Goal: Task Accomplishment & Management: Use online tool/utility

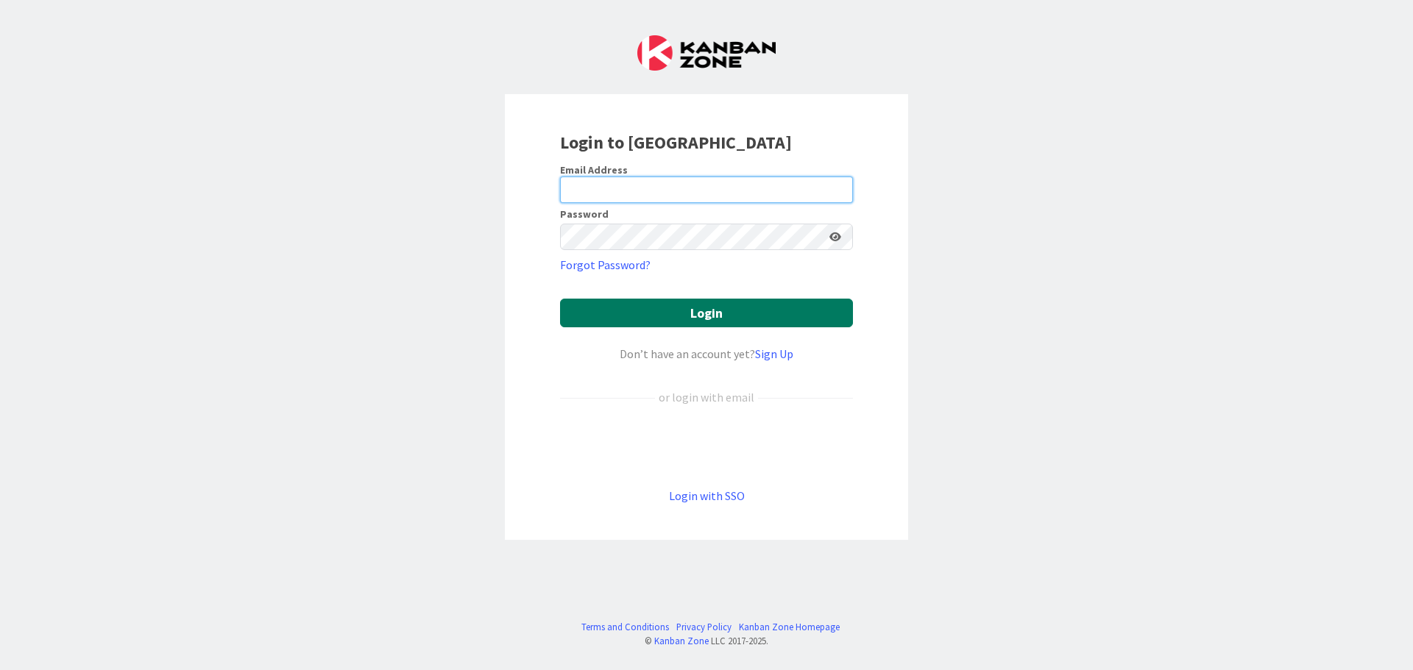
type input "[EMAIL_ADDRESS][DOMAIN_NAME]"
click at [646, 299] on button "Login" at bounding box center [706, 313] width 293 height 29
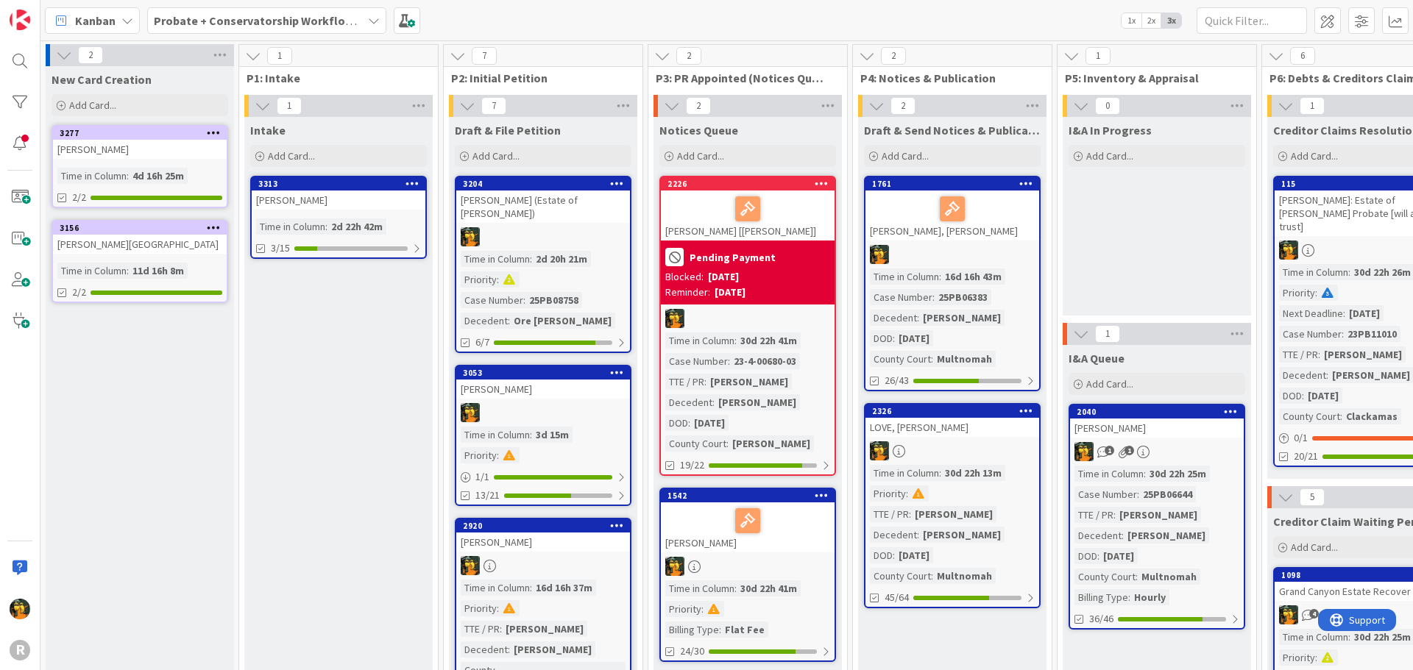
click at [561, 539] on div "2920 BERRYMAN, Dana Time in Column : 16d 16h 37m Priority : TTE / PR : Dana Ber…" at bounding box center [543, 627] width 177 height 219
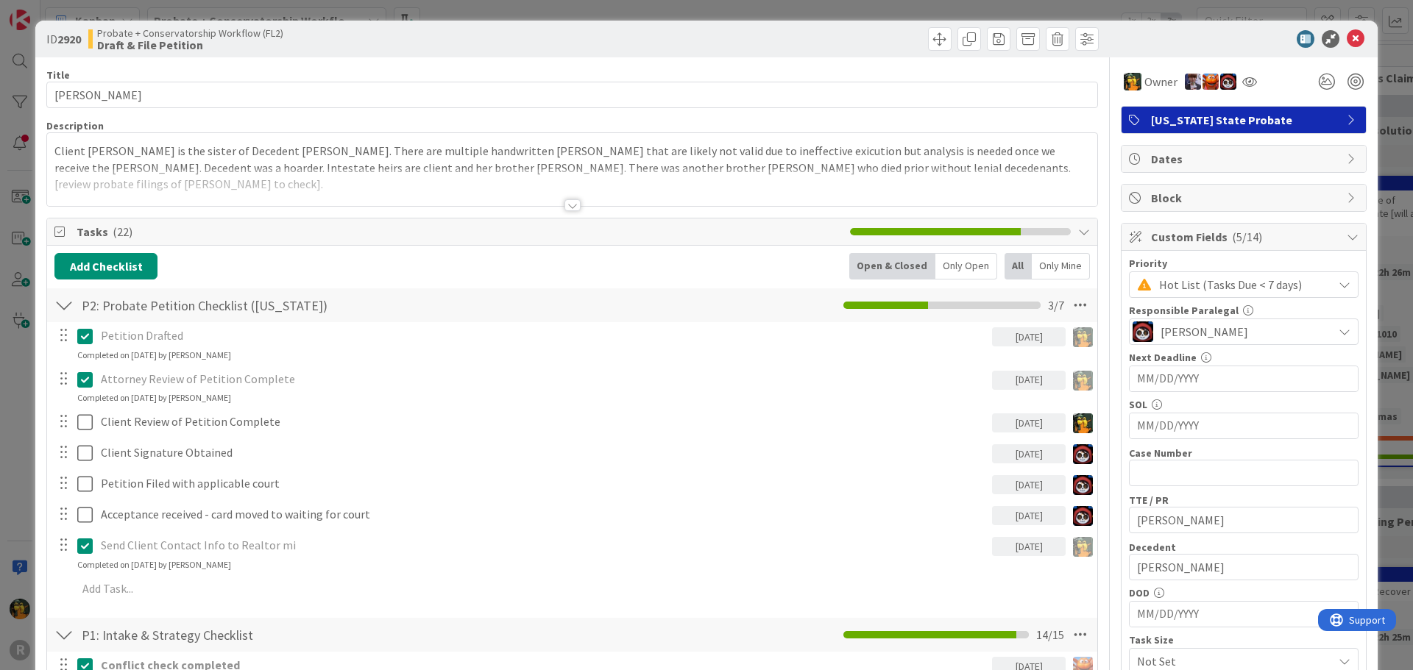
click at [1169, 210] on div "Block" at bounding box center [1244, 198] width 244 height 26
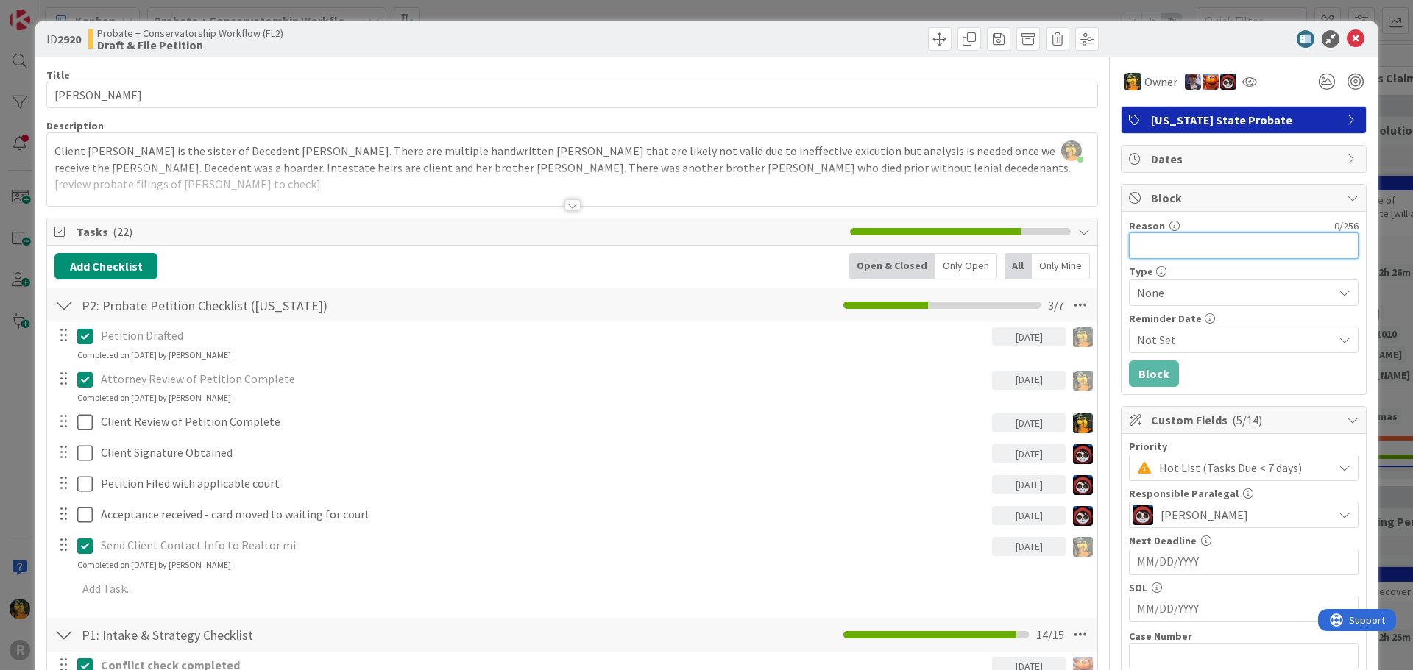
click at [1173, 249] on input "Reason" at bounding box center [1244, 246] width 230 height 26
click at [1149, 293] on span "None" at bounding box center [1231, 293] width 188 height 21
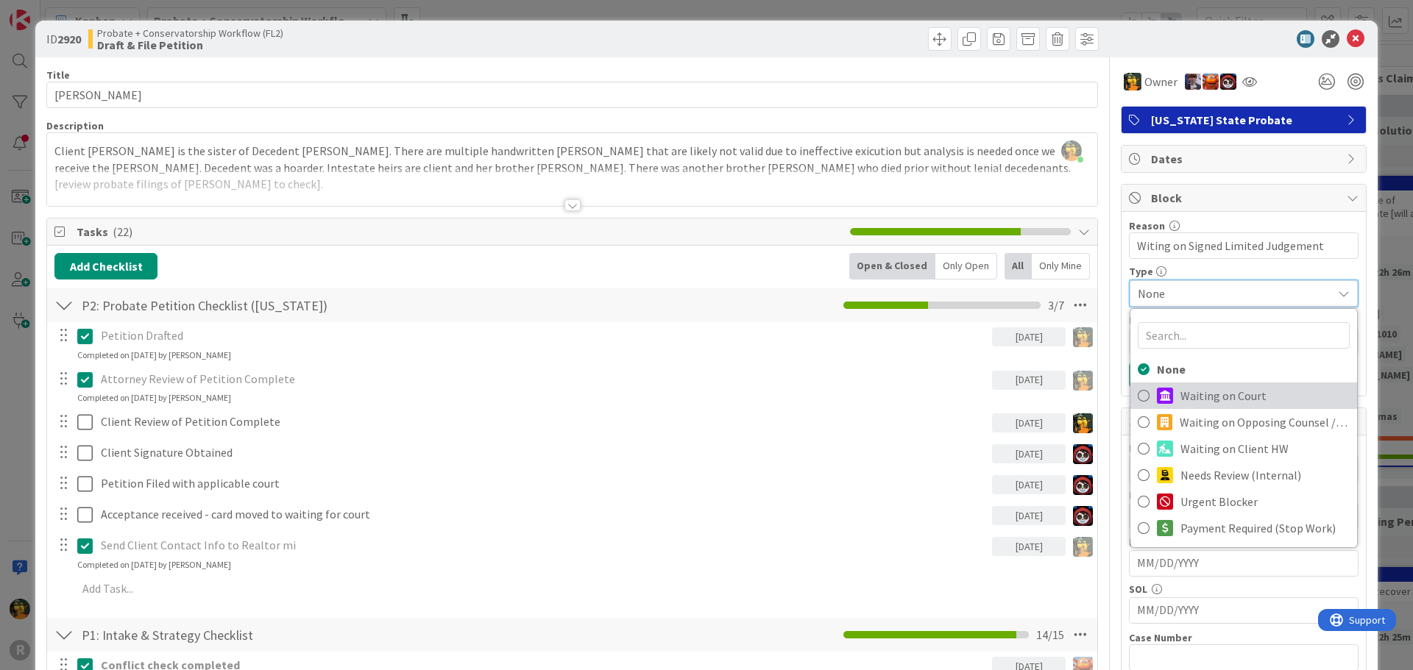
click at [1224, 393] on span "Waiting on Court" at bounding box center [1264, 396] width 169 height 22
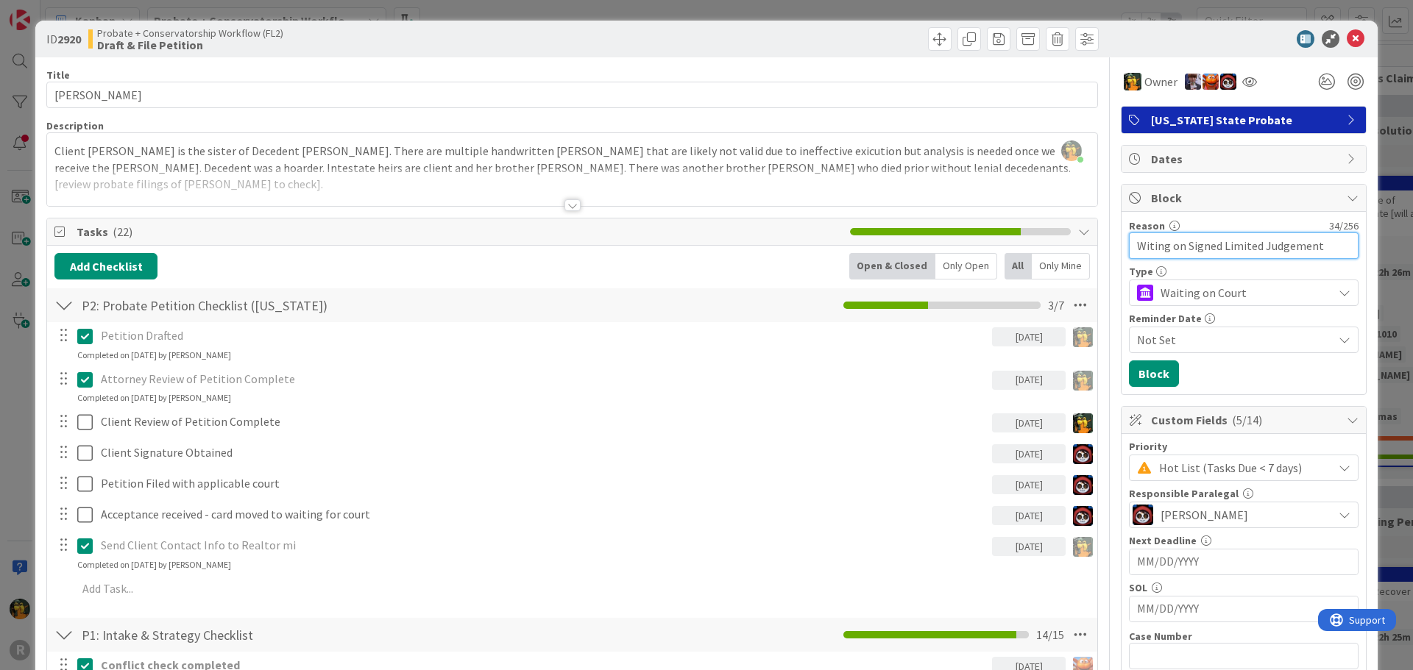
click at [1137, 243] on input "Witing on Signed Limited Judgement" at bounding box center [1244, 246] width 230 height 26
type input "Waiting on Signed Limited Judgement"
click at [1169, 342] on span "Not Set" at bounding box center [1235, 340] width 196 height 18
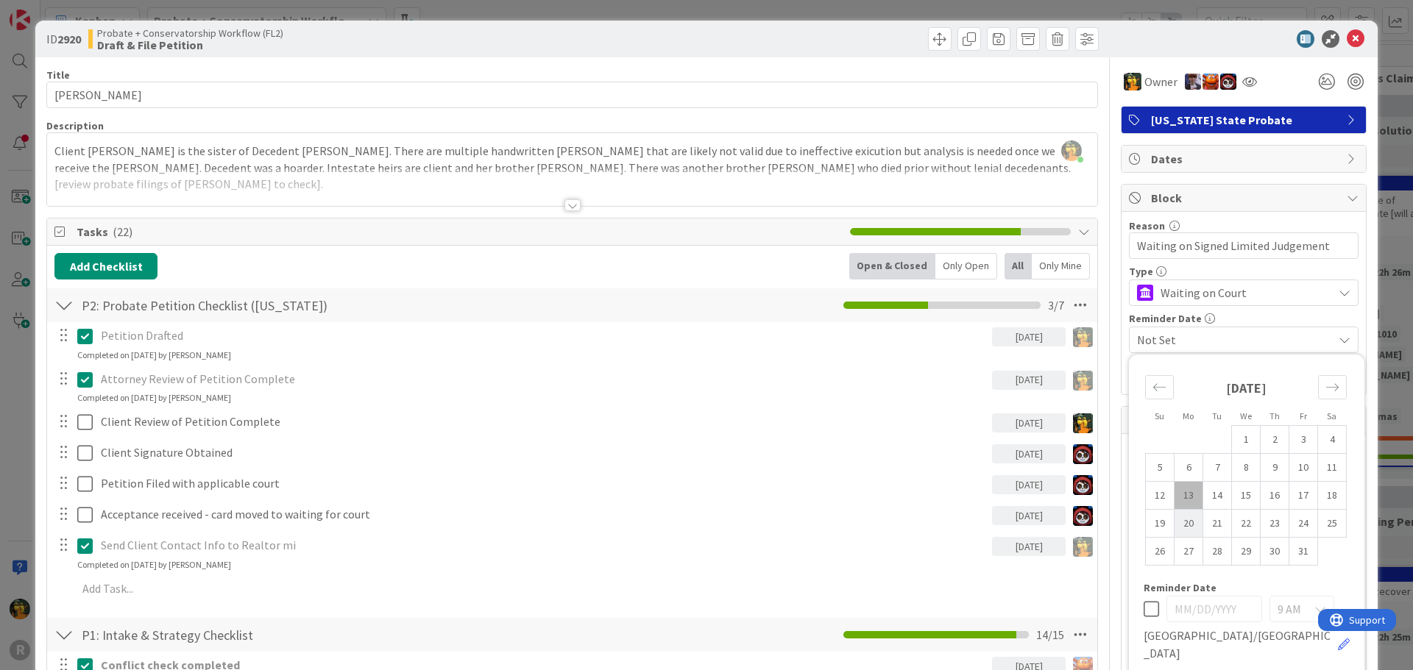
click at [1179, 519] on td "20" at bounding box center [1189, 524] width 29 height 28
type input "10/20/2025"
click at [1228, 196] on span "Block" at bounding box center [1245, 198] width 188 height 18
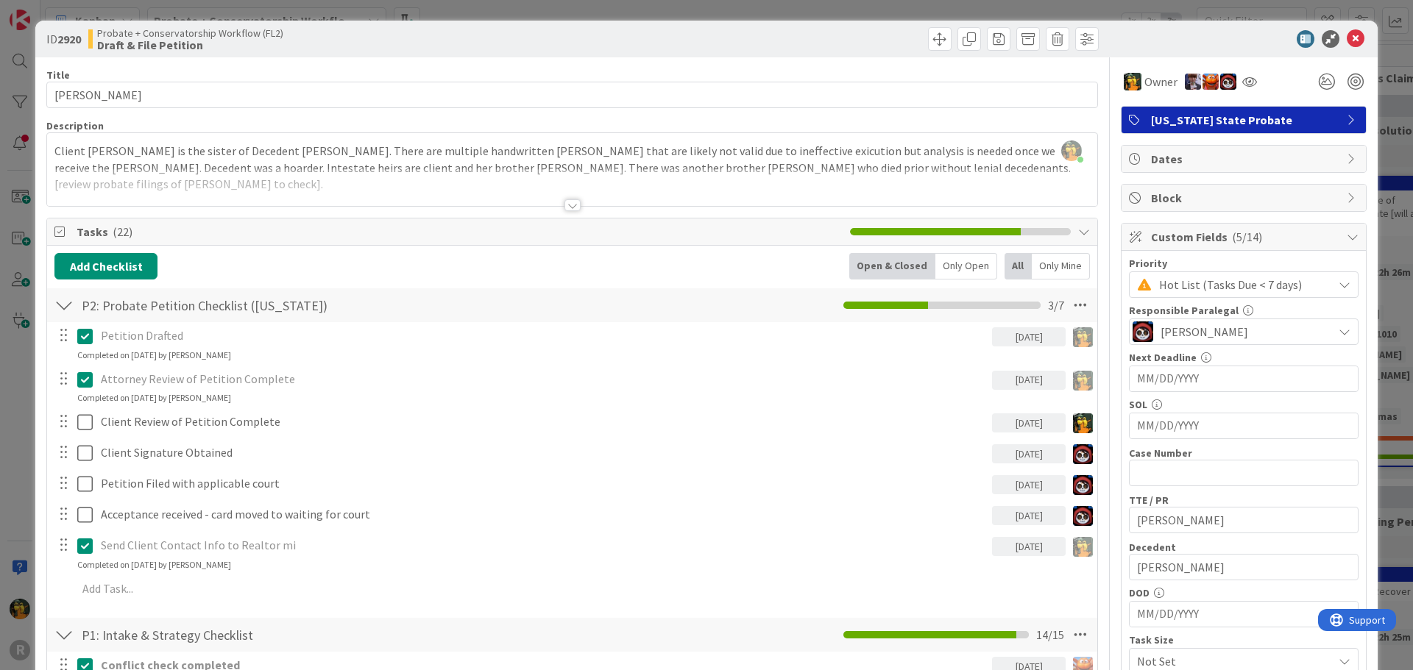
click at [1228, 196] on span "Block" at bounding box center [1245, 198] width 188 height 18
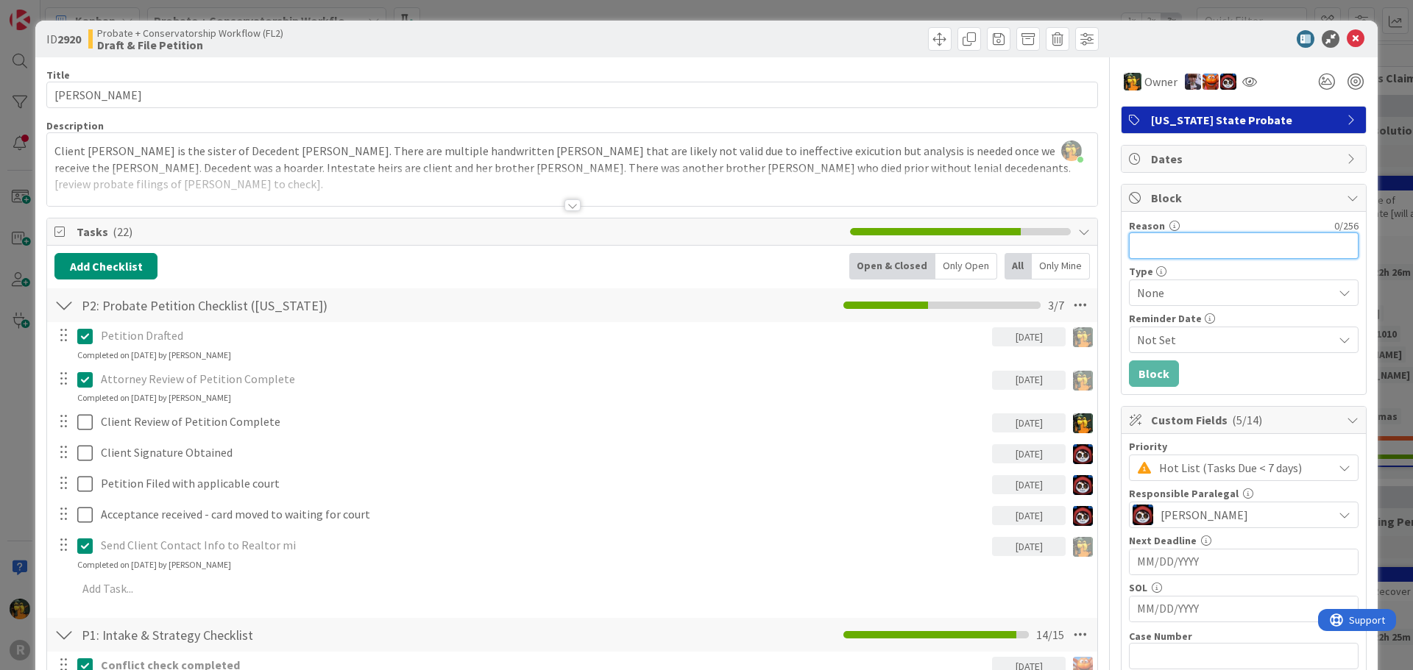
click at [1183, 252] on input "Reason" at bounding box center [1244, 246] width 230 height 26
type input "Waiting on igned Limited Judgement"
click at [1164, 291] on span "None" at bounding box center [1231, 293] width 188 height 21
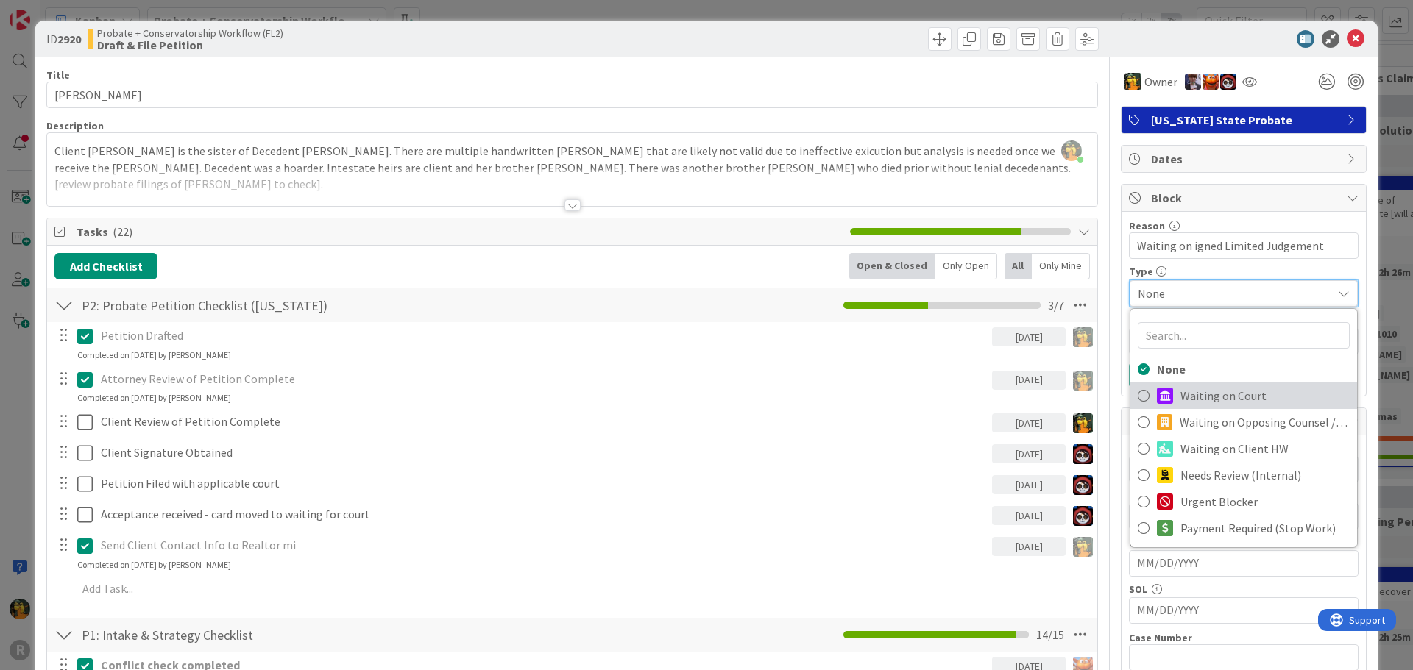
click at [1180, 400] on span "Waiting on Court" at bounding box center [1264, 396] width 169 height 22
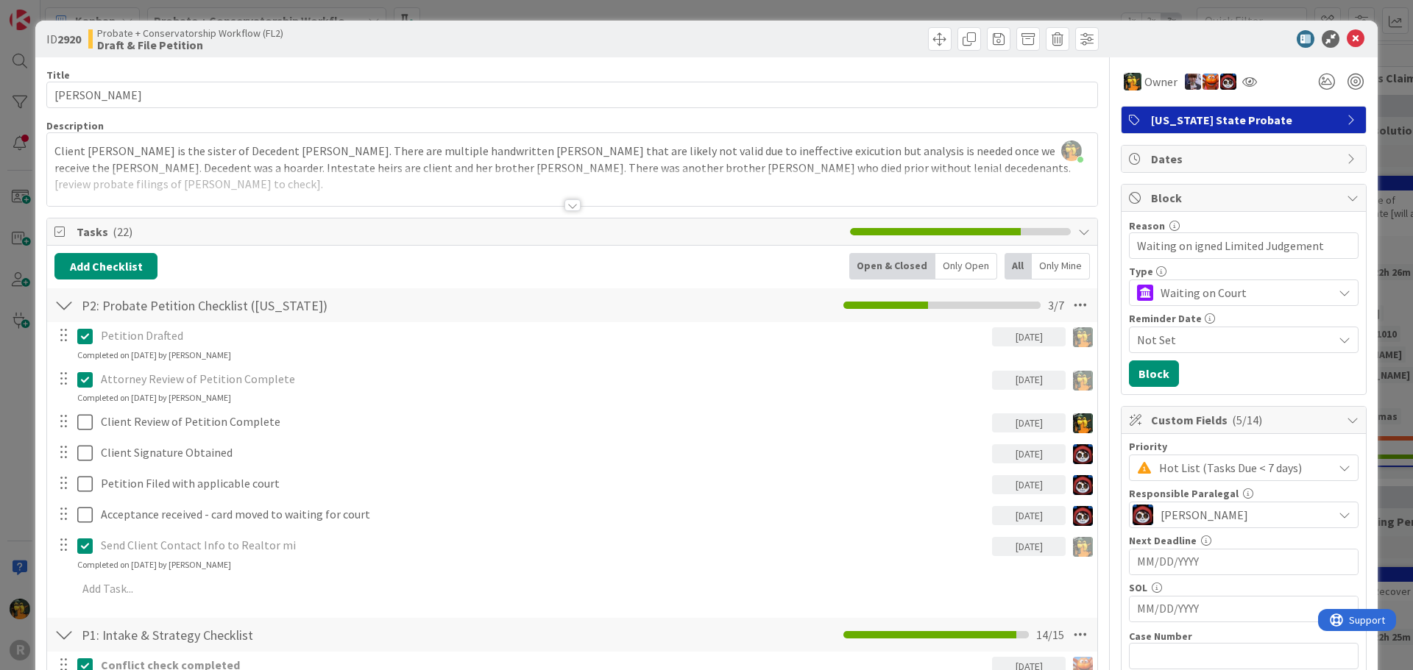
click at [1166, 339] on span "Not Set" at bounding box center [1235, 340] width 196 height 18
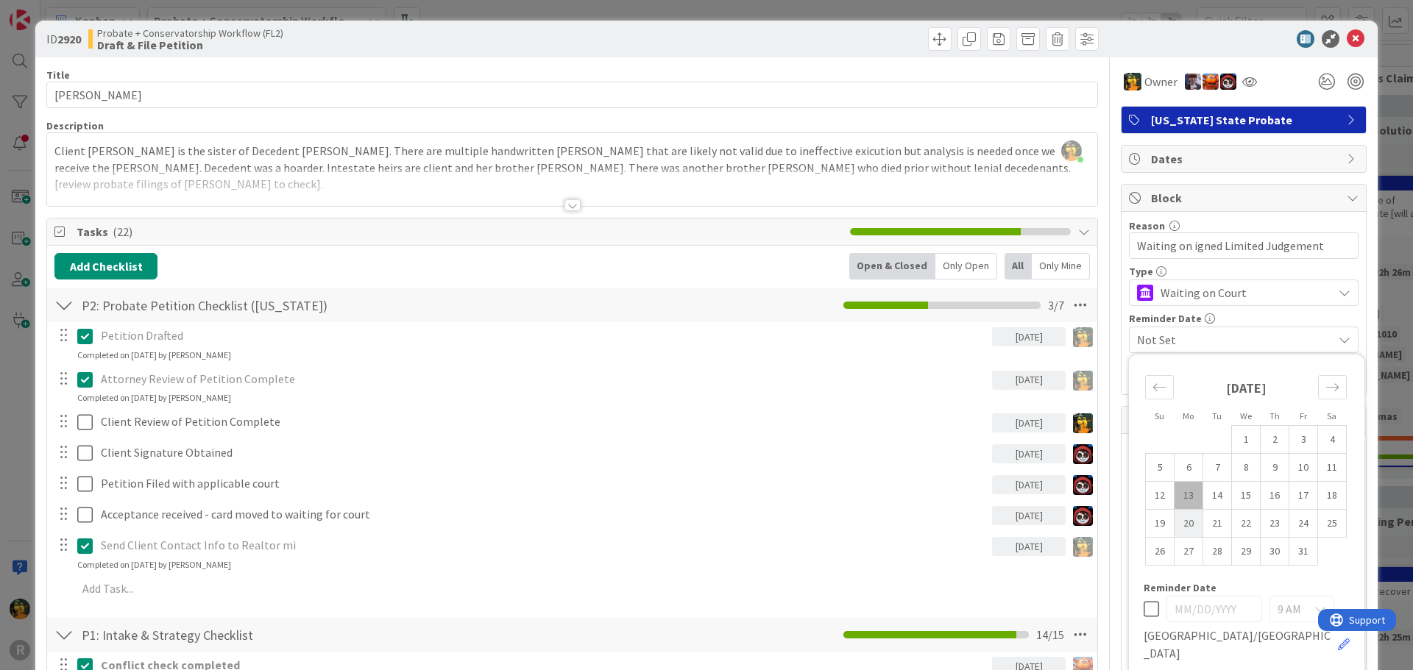
click at [1175, 517] on td "20" at bounding box center [1189, 524] width 29 height 28
type input "10/20/2025"
click at [1206, 319] on div "Reminder Date" at bounding box center [1244, 319] width 230 height 10
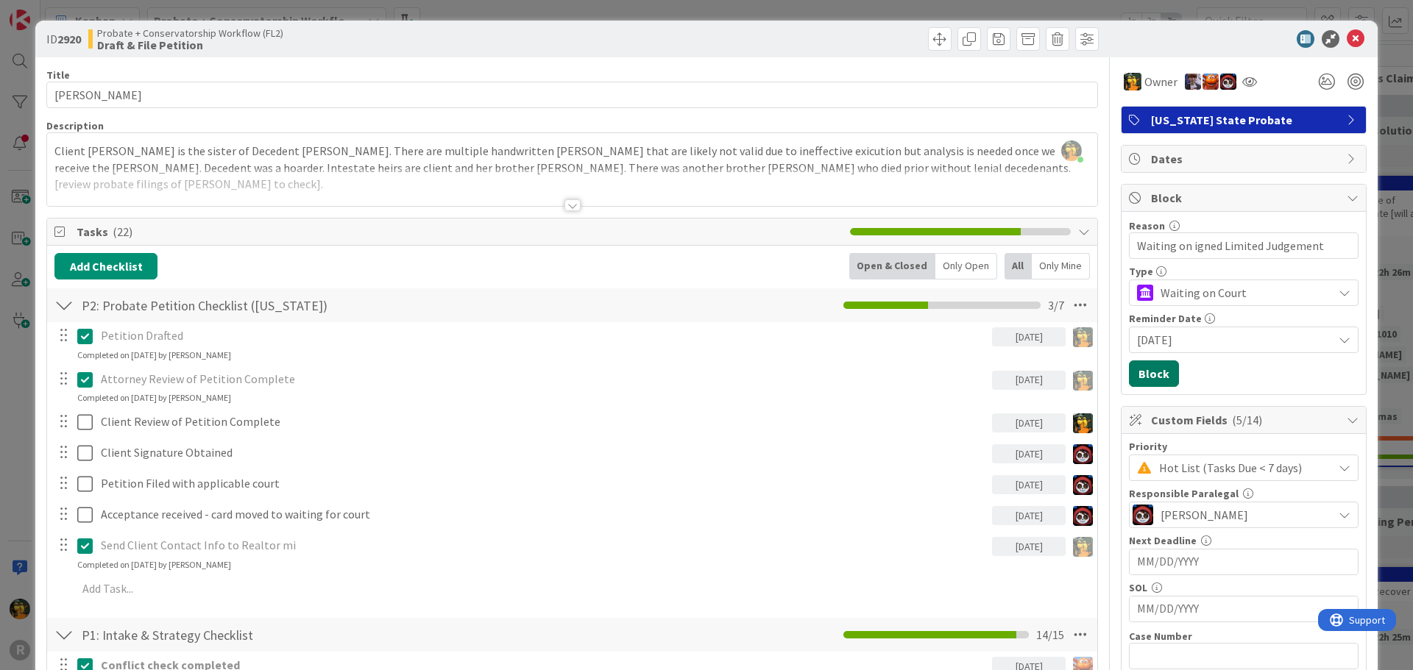
click at [1135, 372] on button "Block" at bounding box center [1154, 374] width 50 height 26
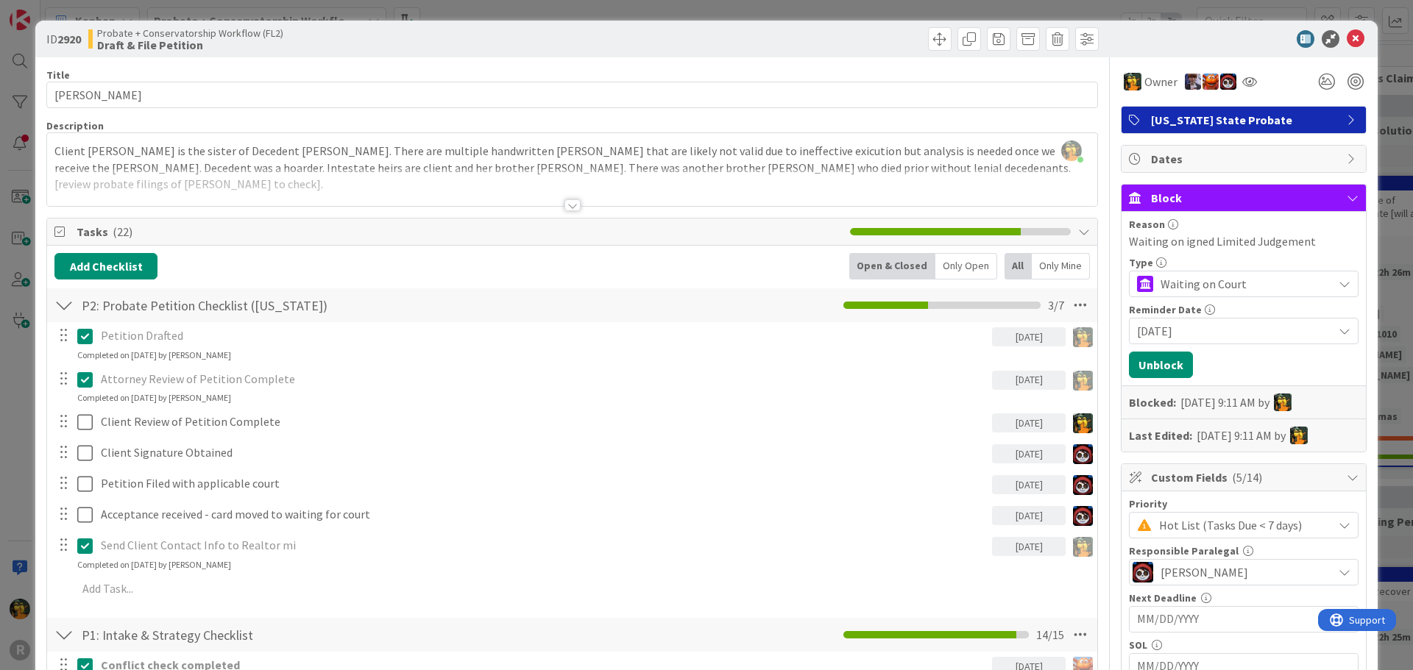
click at [1199, 229] on div "Reason" at bounding box center [1244, 224] width 230 height 10
click at [1194, 240] on div "Waiting on igned Limited Judgement" at bounding box center [1244, 242] width 230 height 18
click at [1147, 361] on button "Unblock" at bounding box center [1161, 365] width 64 height 26
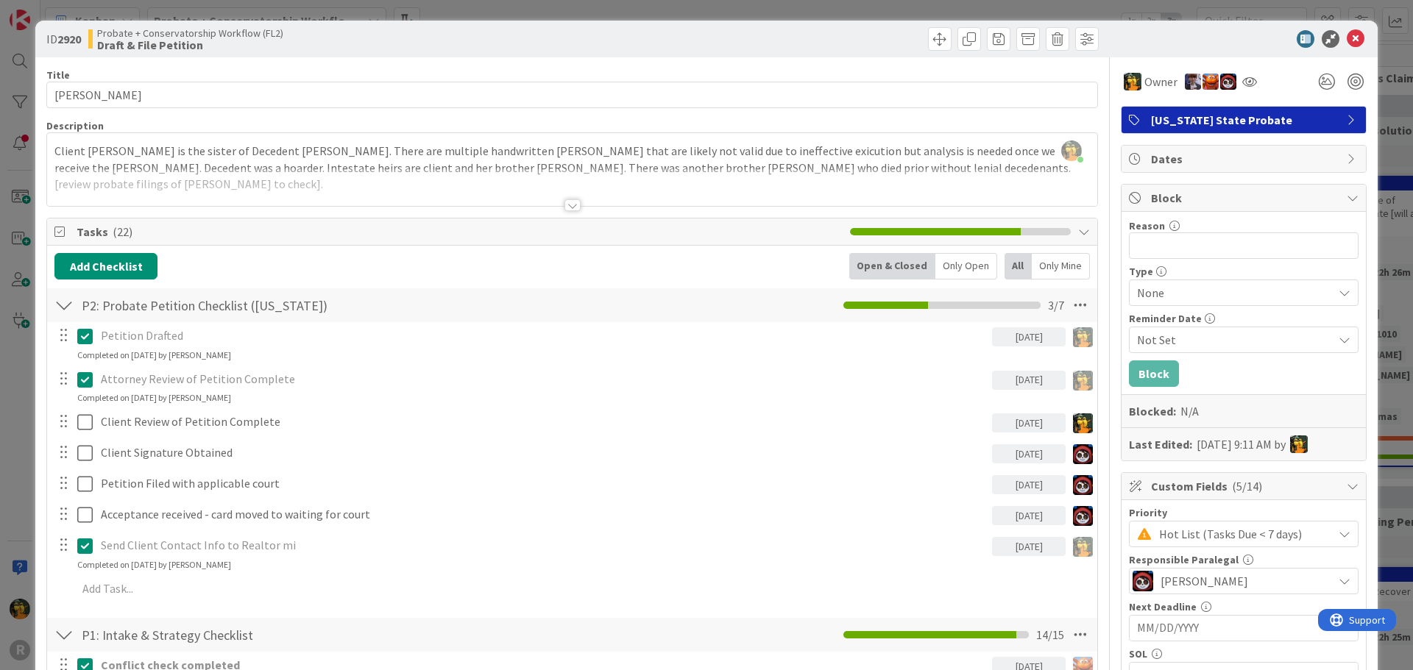
click at [1179, 445] on b "Last Edited:" at bounding box center [1160, 445] width 63 height 18
click at [1201, 246] on input "Reason" at bounding box center [1244, 246] width 230 height 26
type input "Waiting on Signed Limited Jugdment"
click at [1159, 302] on span "None" at bounding box center [1231, 293] width 188 height 21
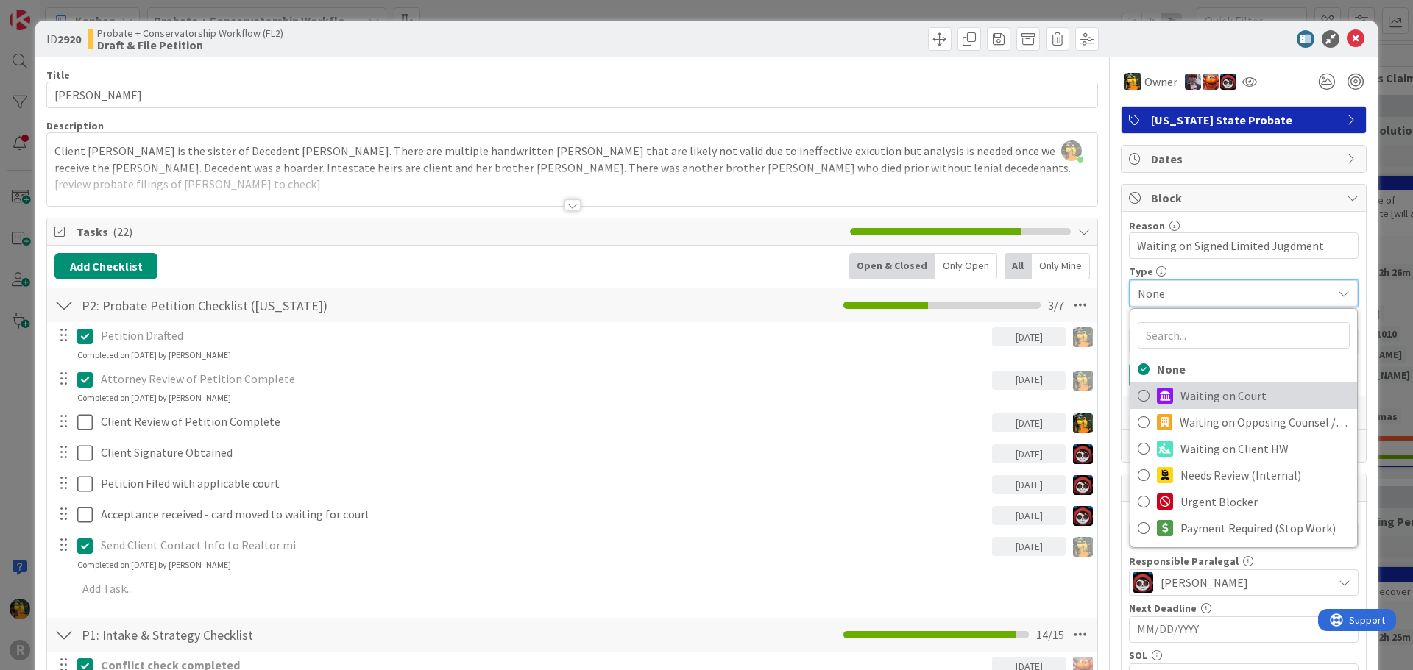
click at [1180, 392] on span "Waiting on Court" at bounding box center [1264, 396] width 169 height 22
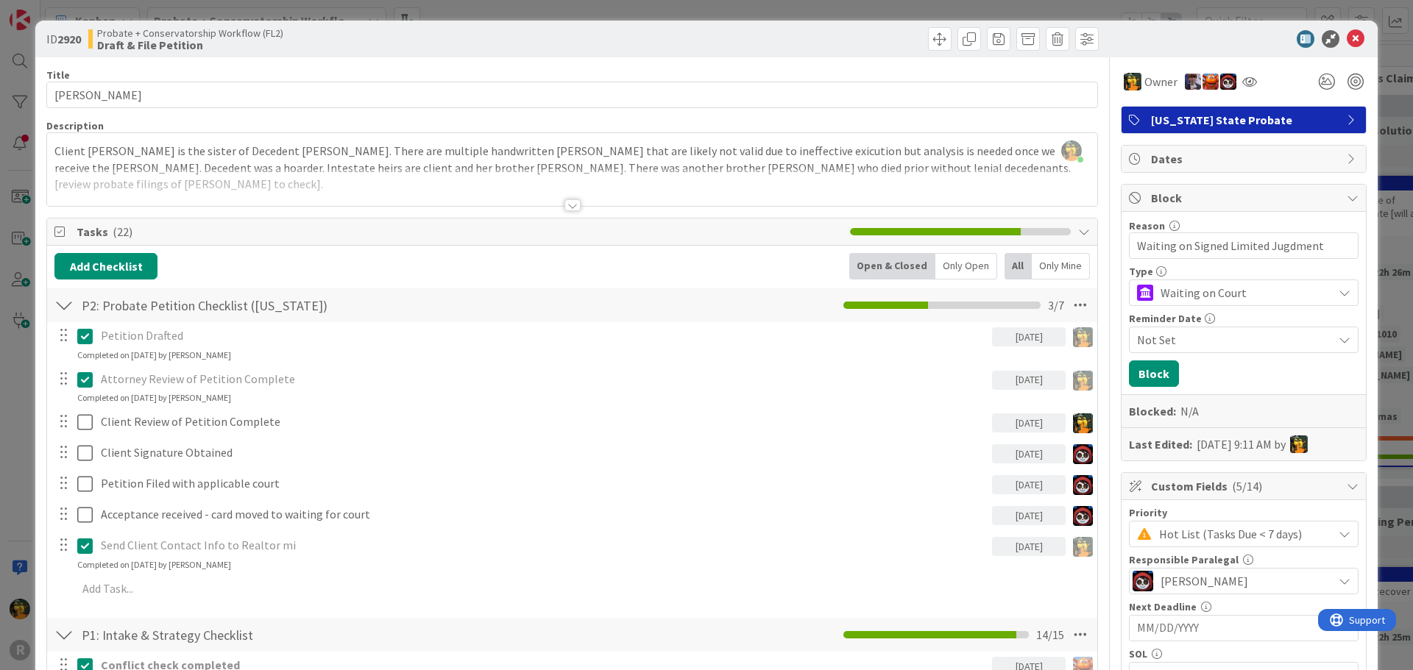
click at [1153, 344] on span "Not Set" at bounding box center [1235, 340] width 196 height 18
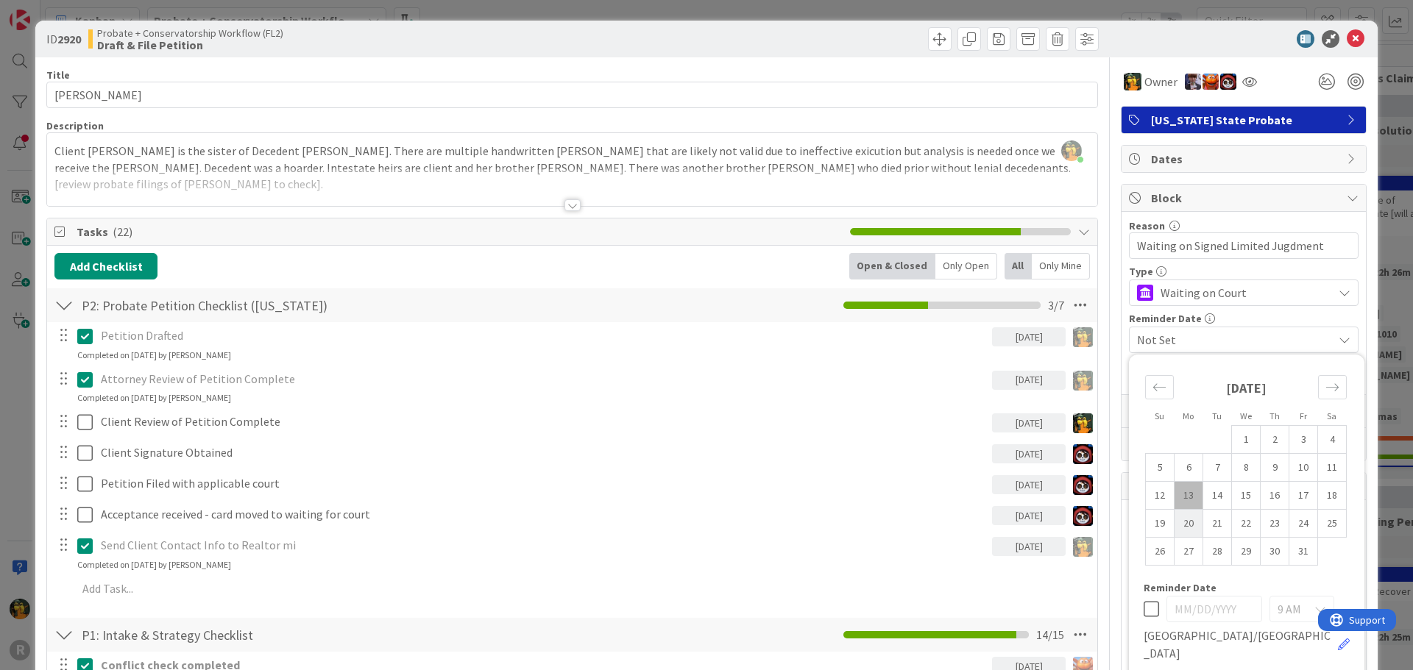
click at [1178, 521] on td "20" at bounding box center [1189, 524] width 29 height 28
type input "10/20/2025"
click at [1216, 314] on div "Reminder Date" at bounding box center [1244, 319] width 230 height 10
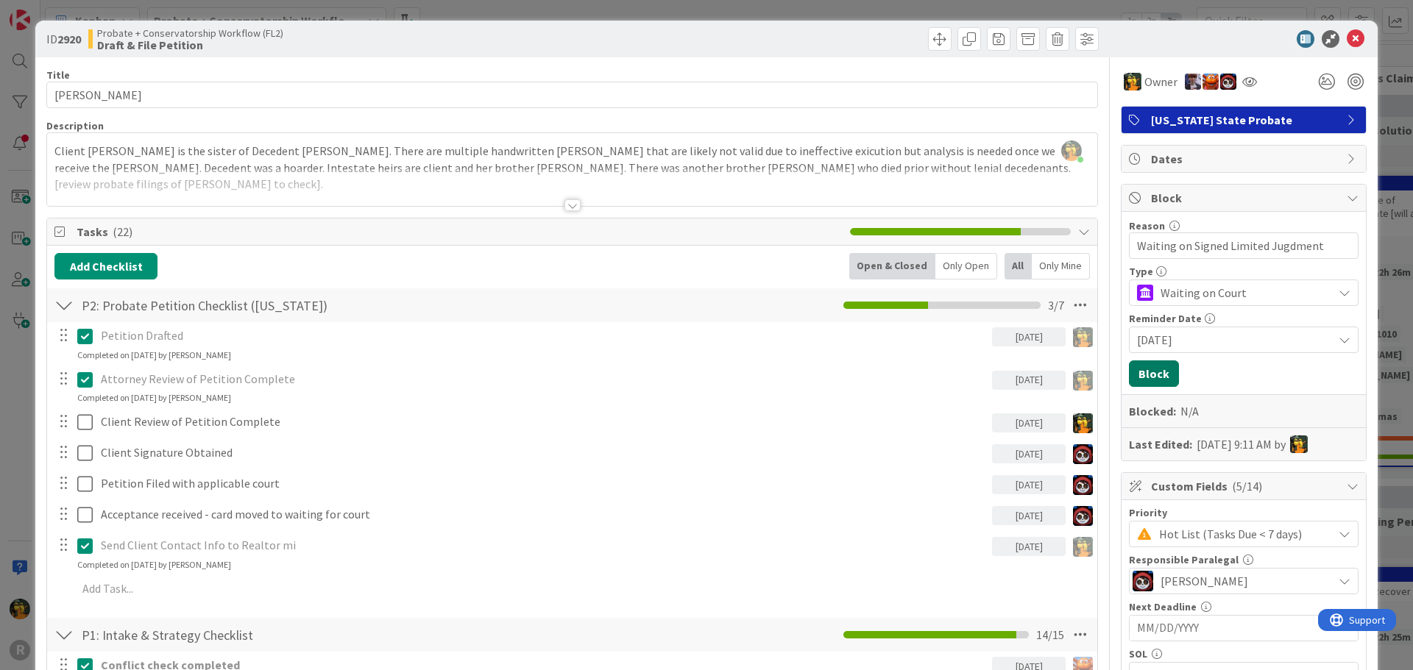
click at [1141, 372] on button "Block" at bounding box center [1154, 374] width 50 height 26
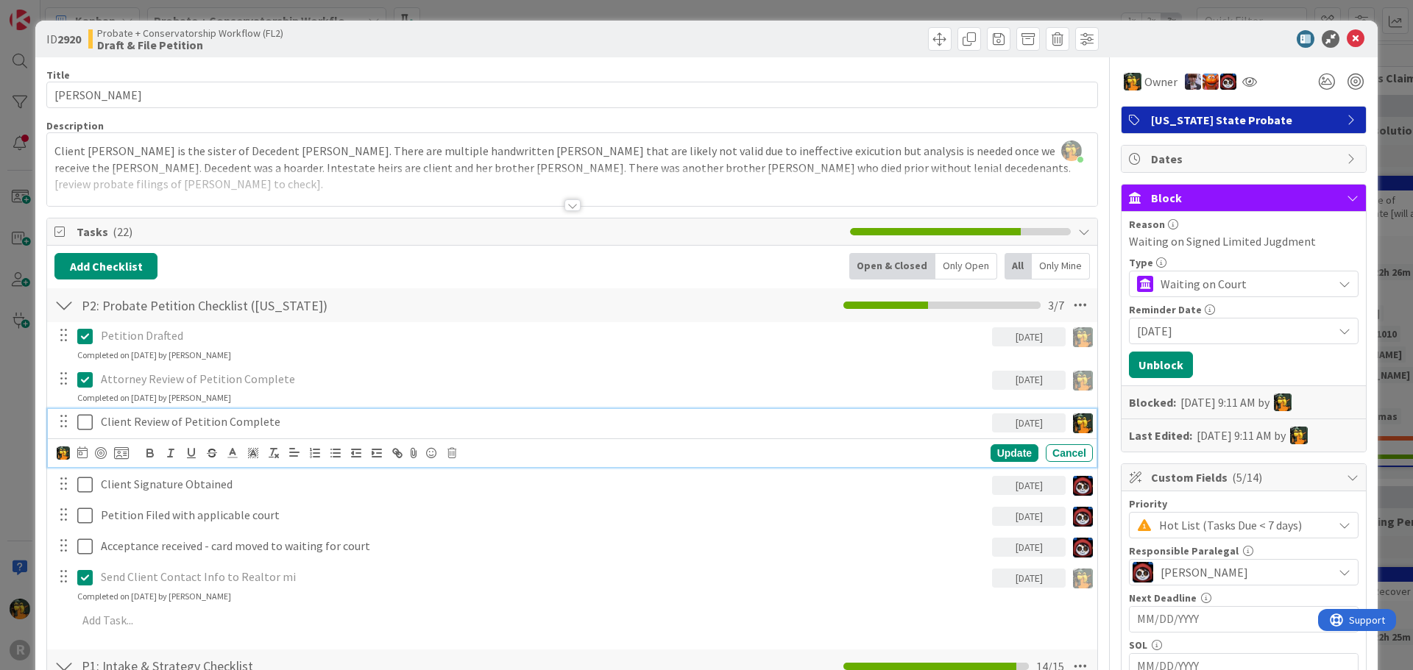
click at [86, 420] on icon at bounding box center [84, 423] width 15 height 18
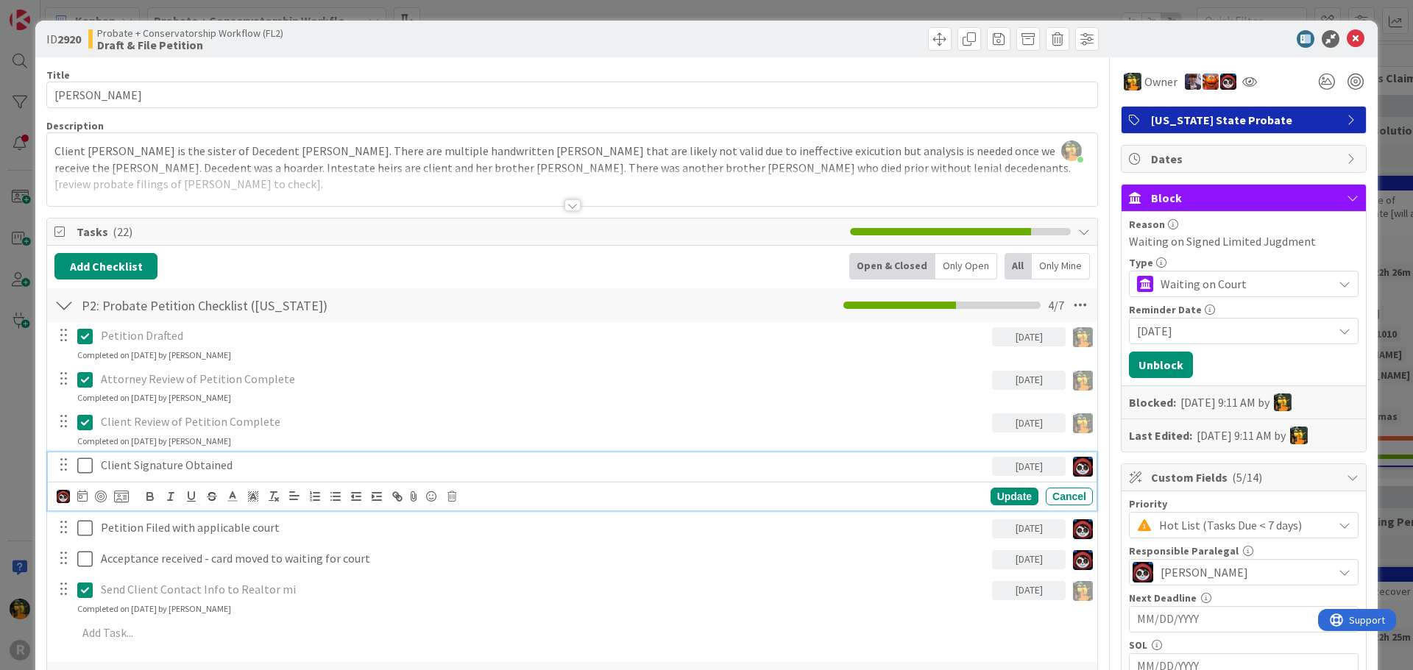
click at [90, 468] on icon at bounding box center [84, 466] width 15 height 18
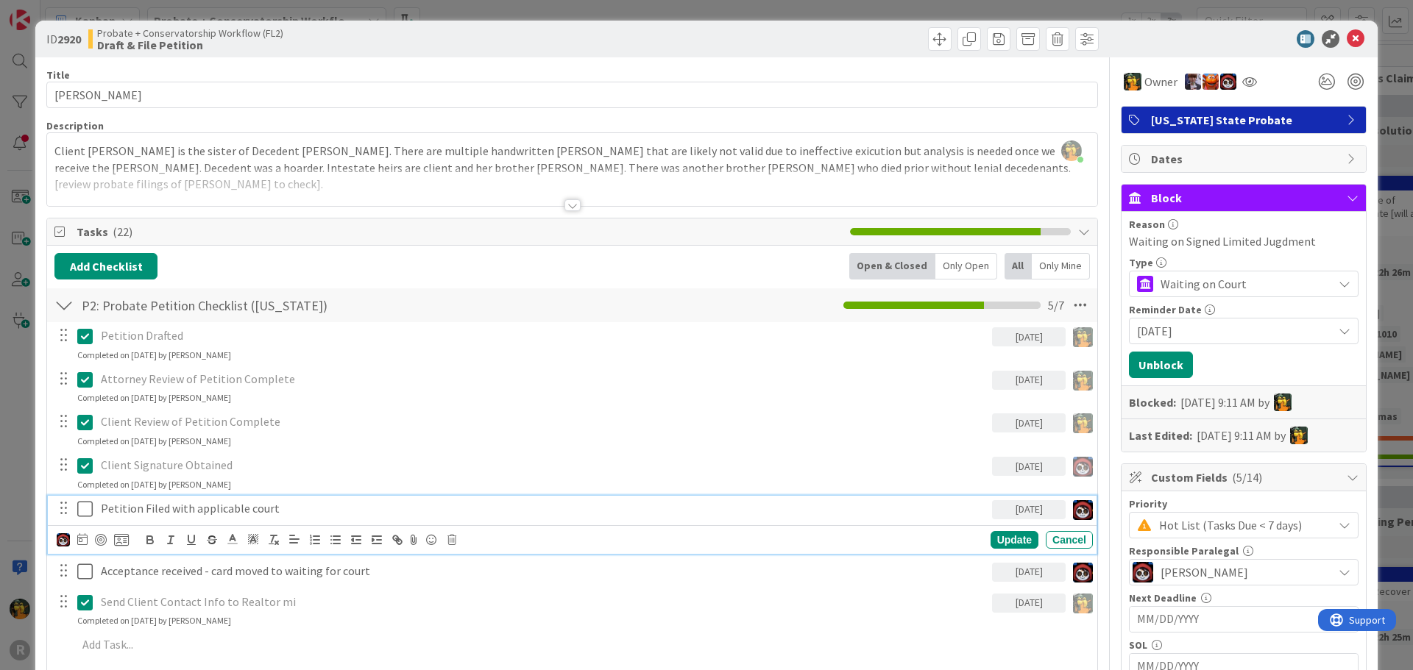
click at [85, 500] on icon at bounding box center [84, 509] width 15 height 18
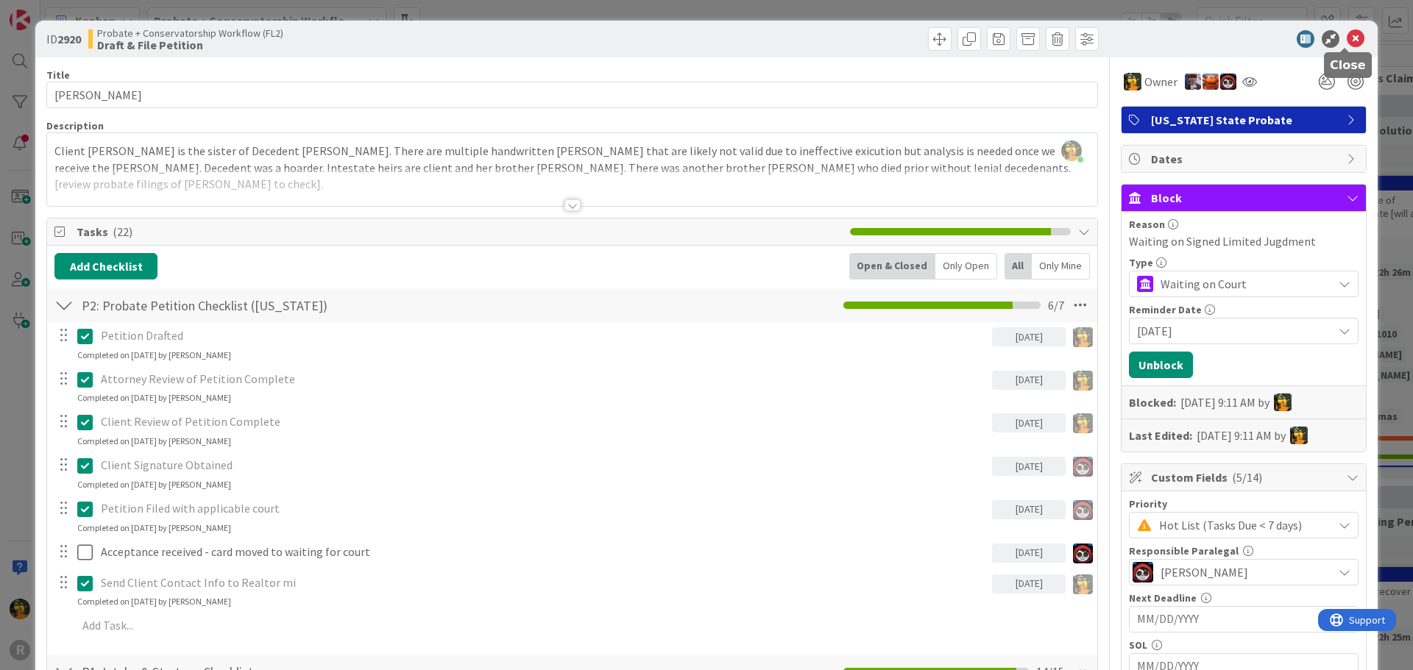
click at [1347, 38] on icon at bounding box center [1356, 39] width 18 height 18
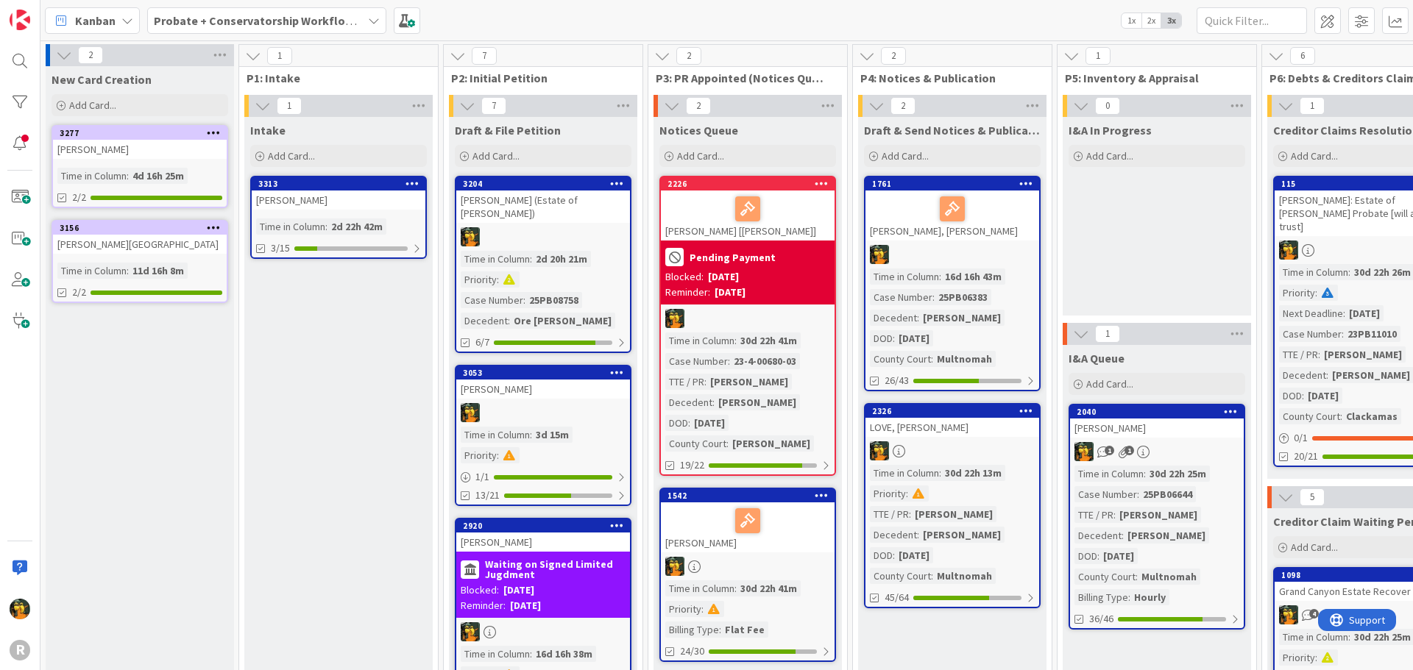
click at [587, 227] on div at bounding box center [543, 236] width 174 height 19
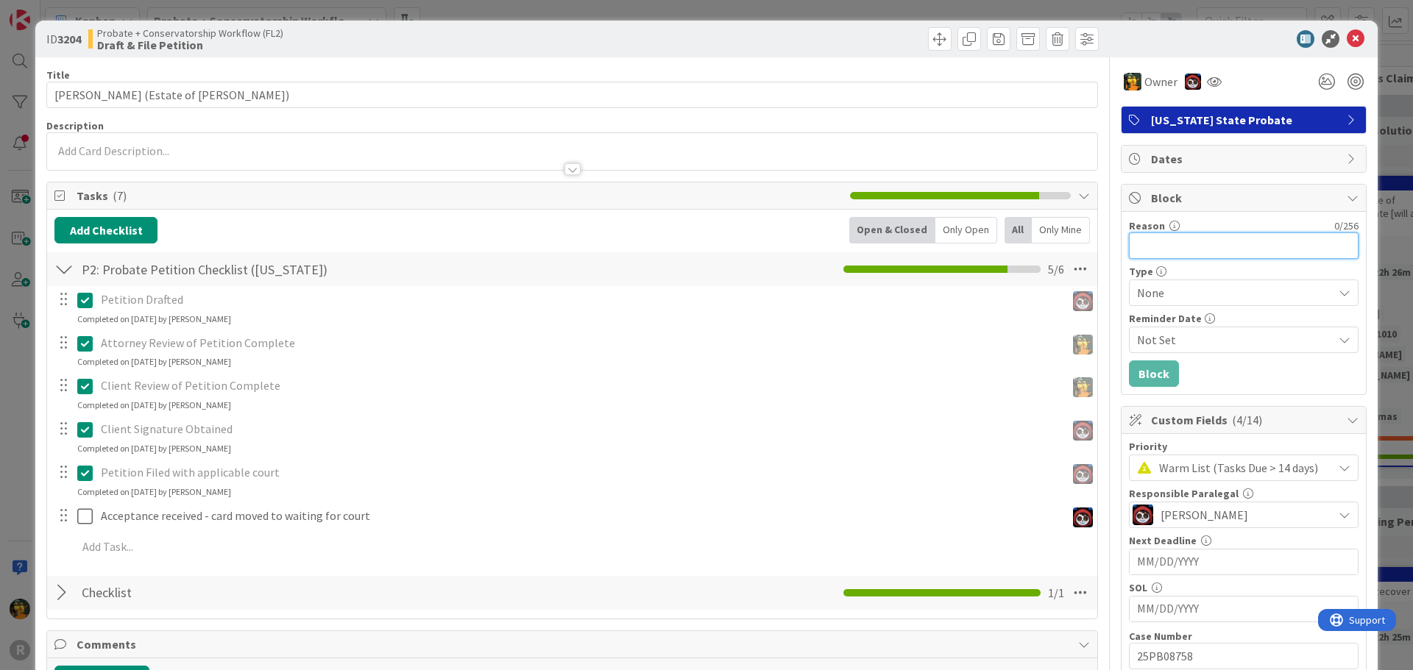
click at [1190, 244] on input "Reason" at bounding box center [1244, 246] width 230 height 26
click at [1275, 249] on input "Waiting on Signed Limited Jugment" at bounding box center [1244, 246] width 230 height 26
type input "Waiting on Signed Limited Judgment"
click at [1230, 297] on span "None" at bounding box center [1231, 293] width 188 height 21
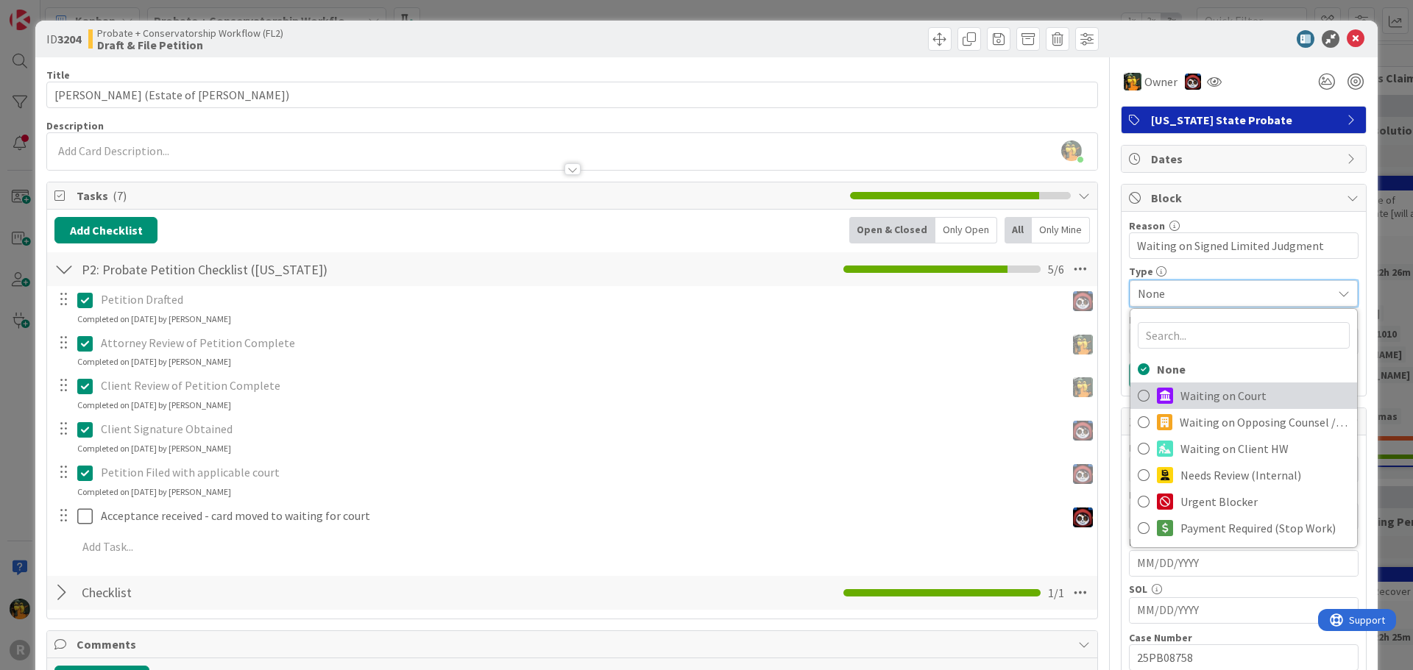
click at [1209, 386] on span "Waiting on Court" at bounding box center [1264, 396] width 169 height 22
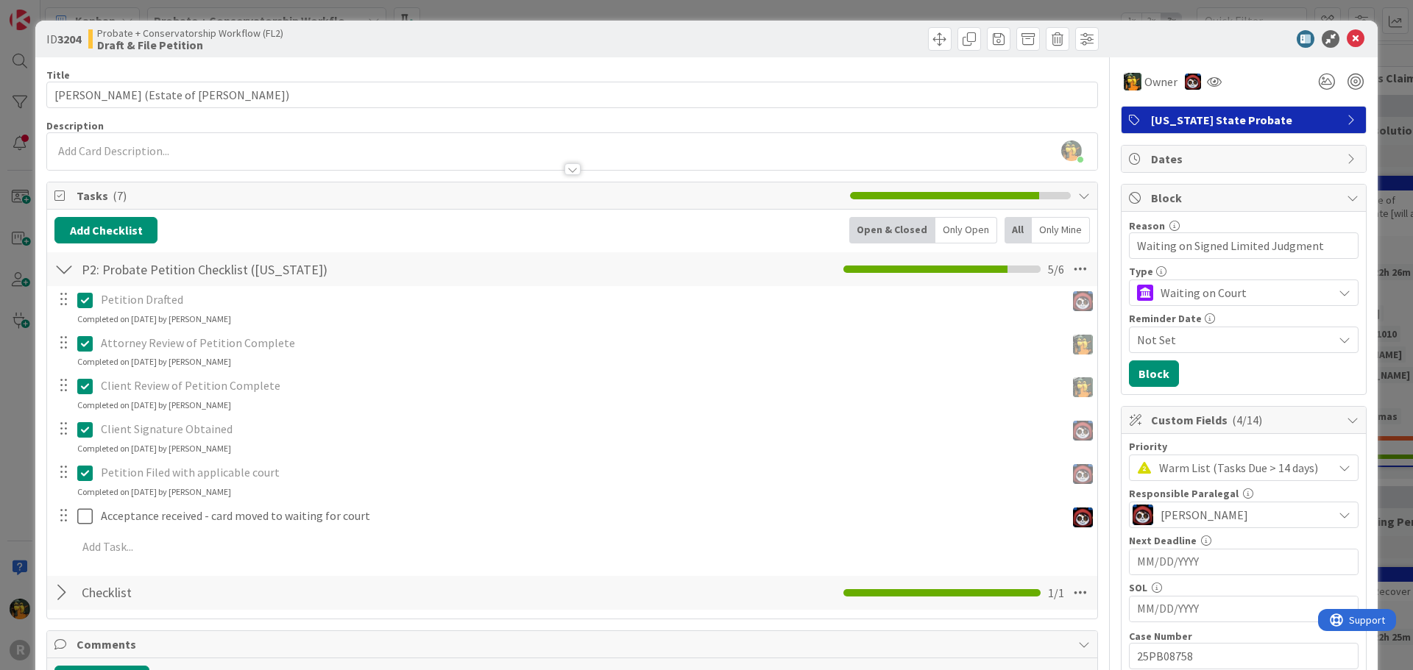
click at [1198, 333] on span "Not Set" at bounding box center [1235, 340] width 196 height 18
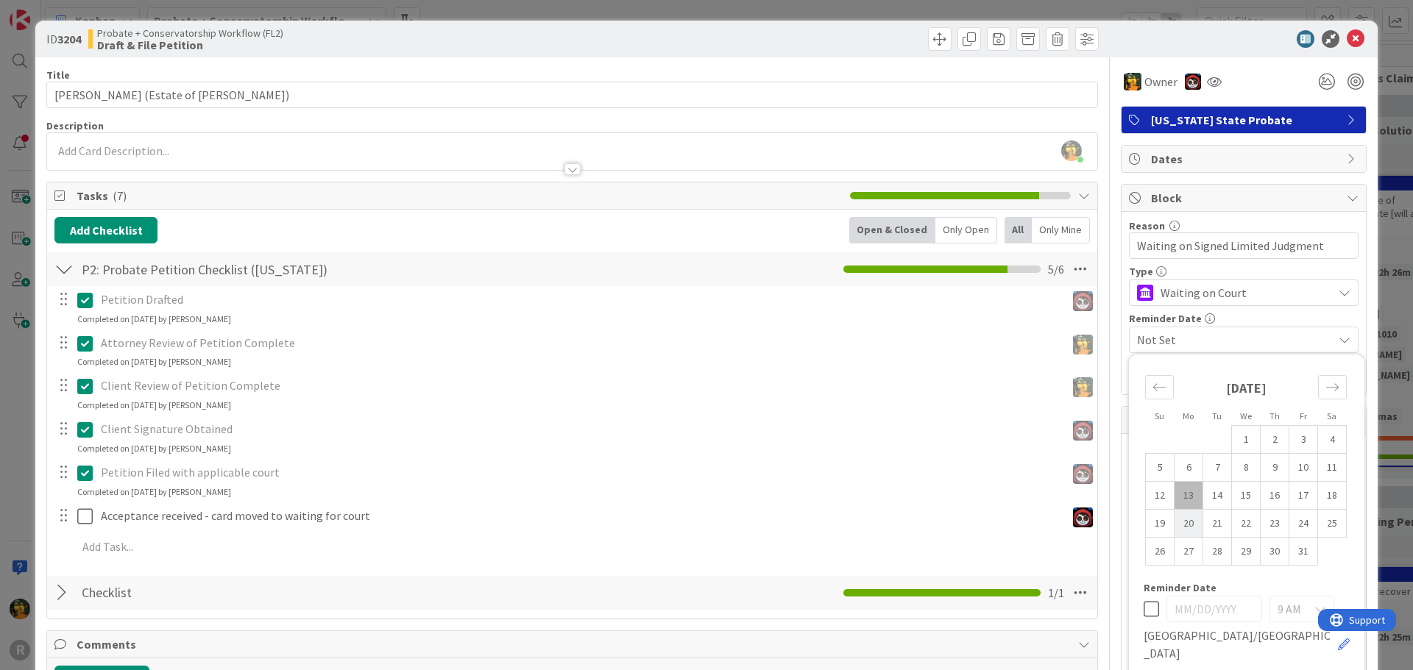
click at [1177, 517] on td "20" at bounding box center [1189, 524] width 29 height 28
type input "10/20/2025"
click at [1219, 315] on div "Reminder Date" at bounding box center [1244, 319] width 230 height 10
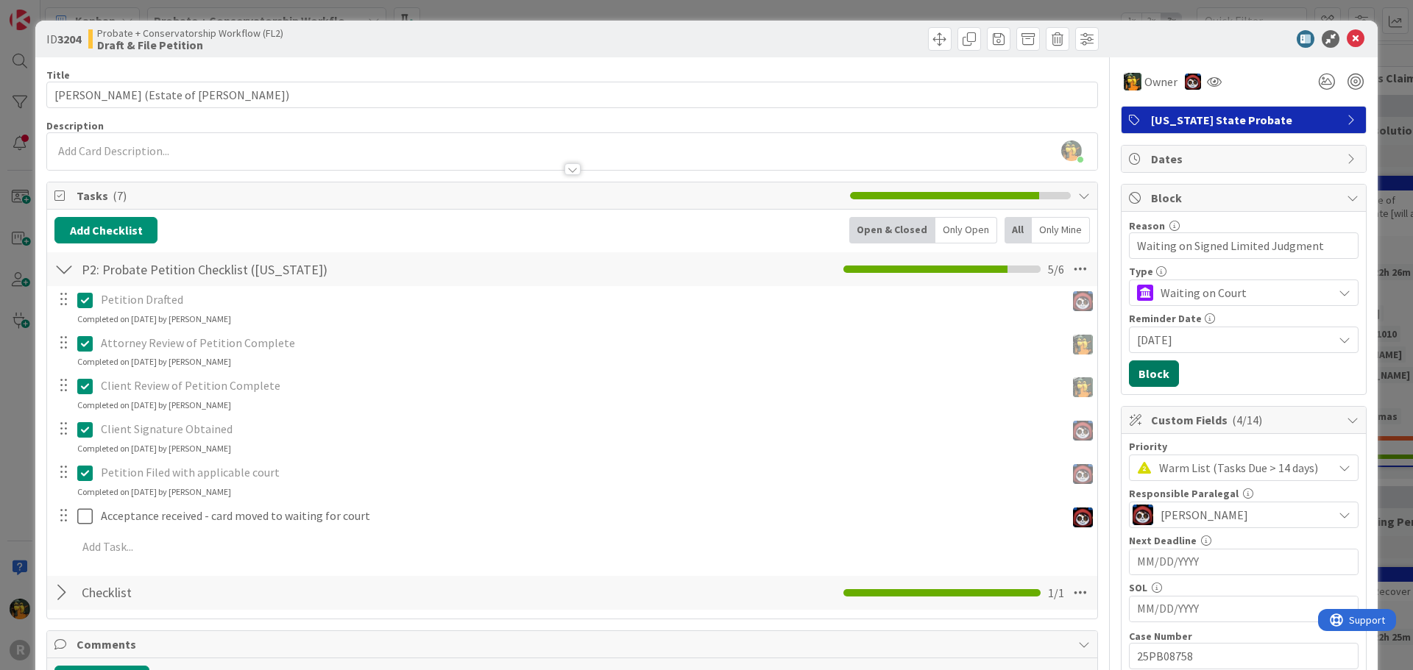
click at [1146, 372] on button "Block" at bounding box center [1154, 374] width 50 height 26
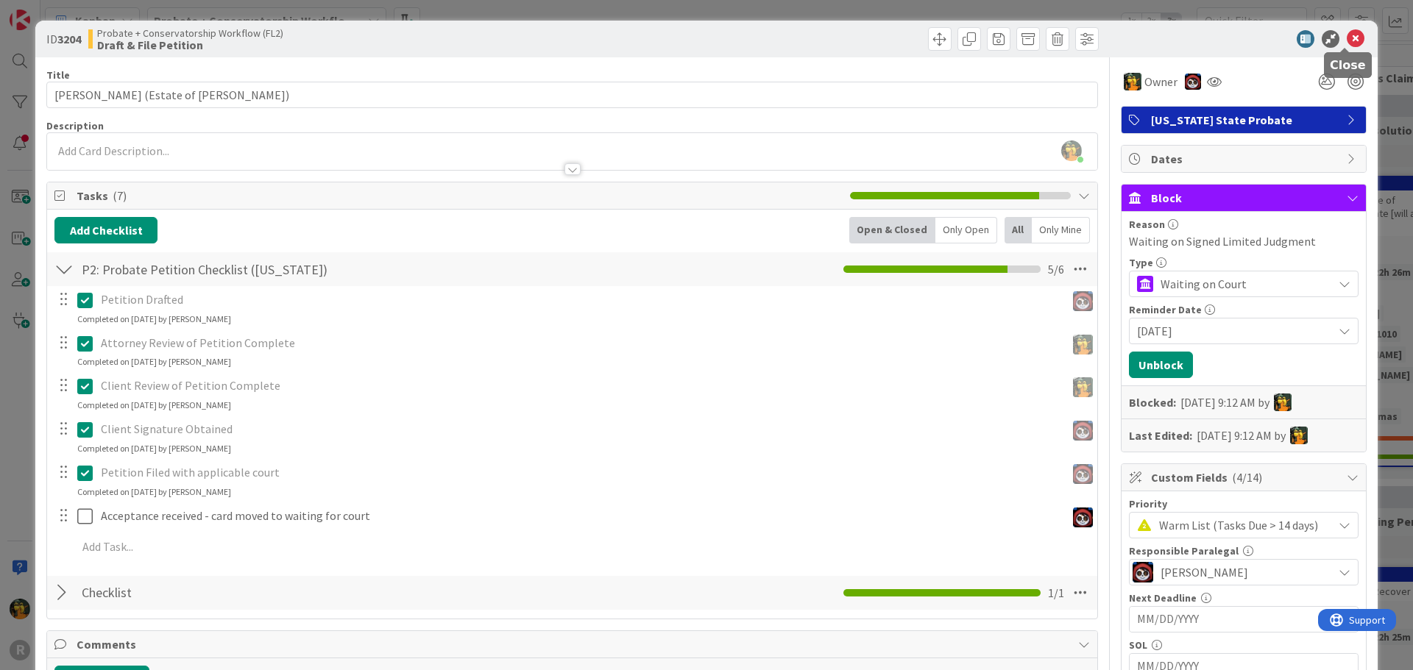
click at [1351, 35] on icon at bounding box center [1356, 39] width 18 height 18
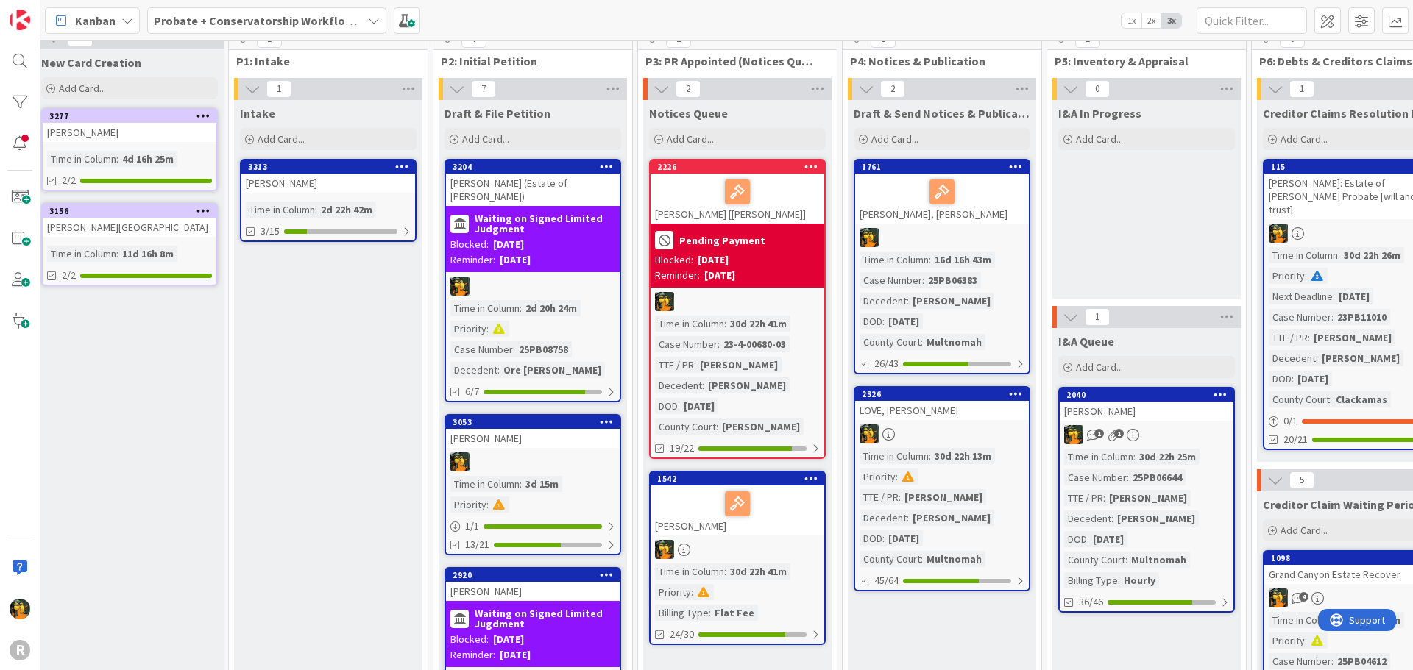
scroll to position [0, 10]
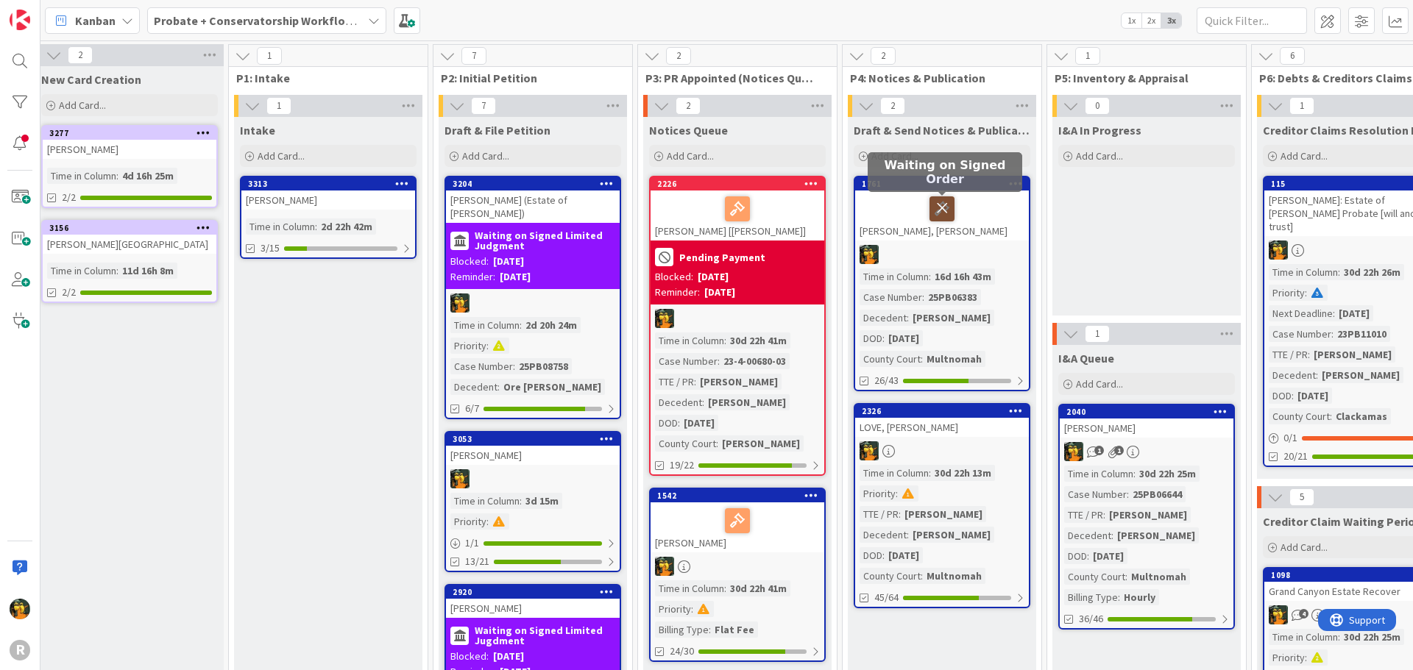
click at [950, 212] on icon at bounding box center [941, 208] width 25 height 24
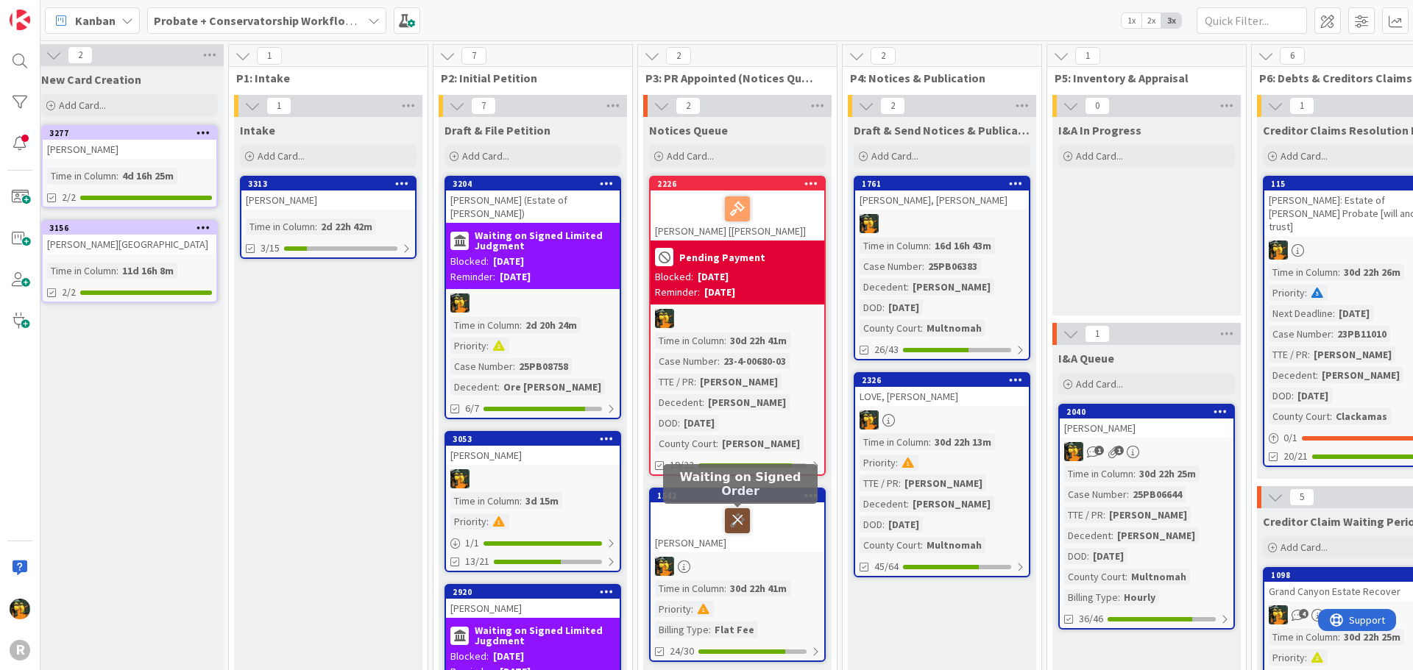
click at [732, 528] on icon at bounding box center [737, 521] width 25 height 24
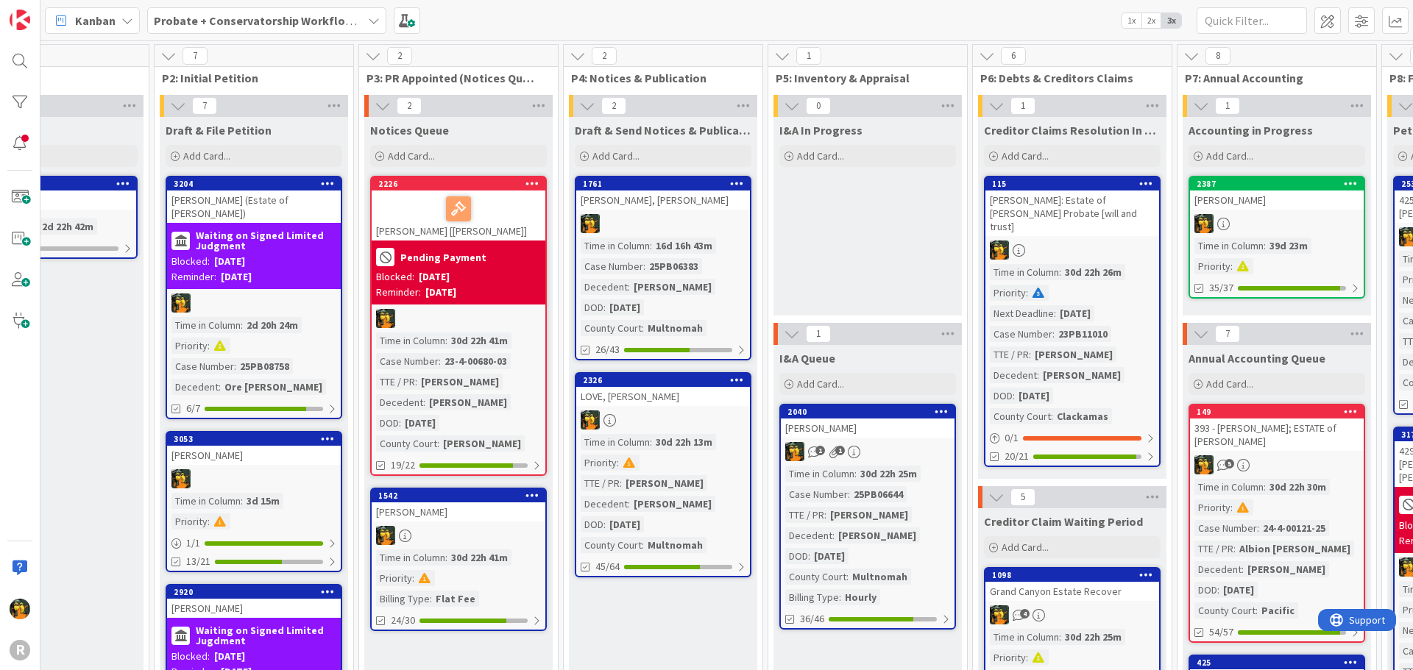
scroll to position [0, 292]
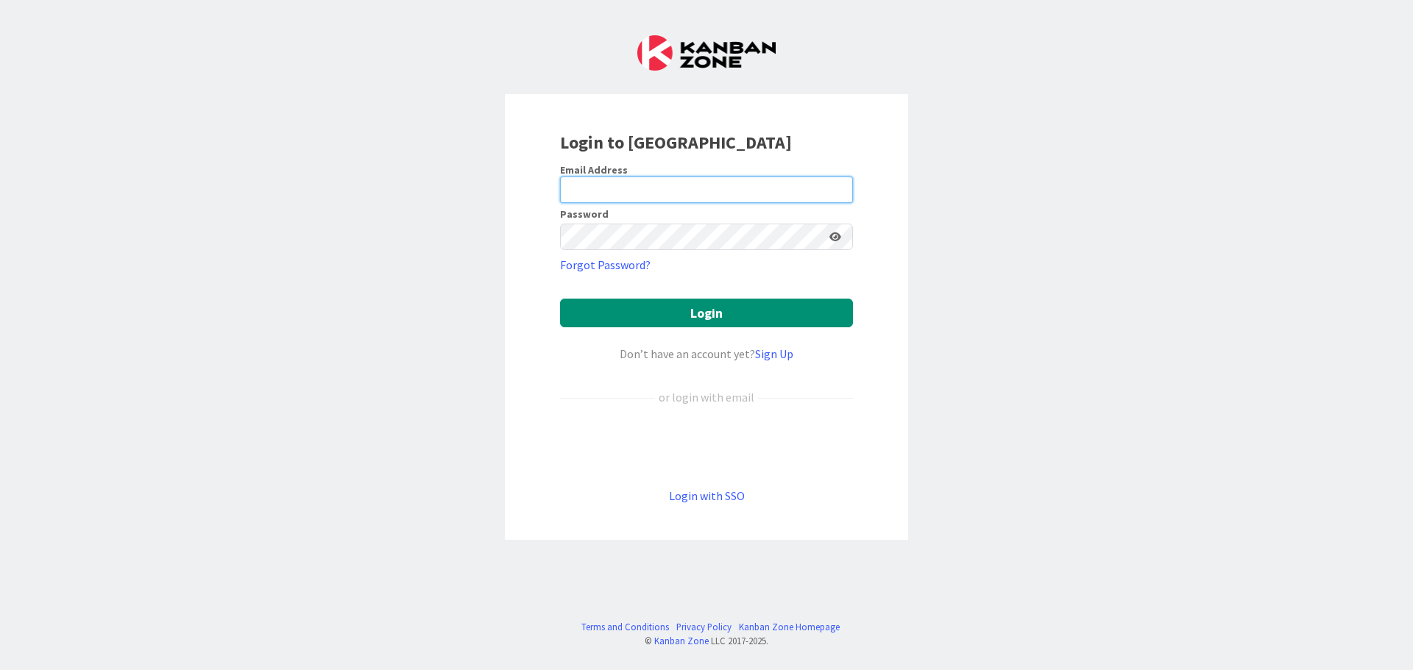
type input "[EMAIL_ADDRESS][DOMAIN_NAME]"
click at [258, 223] on div "Login to [GEOGRAPHIC_DATA] Email Address [EMAIL_ADDRESS][DOMAIN_NAME] Password …" at bounding box center [706, 335] width 1413 height 670
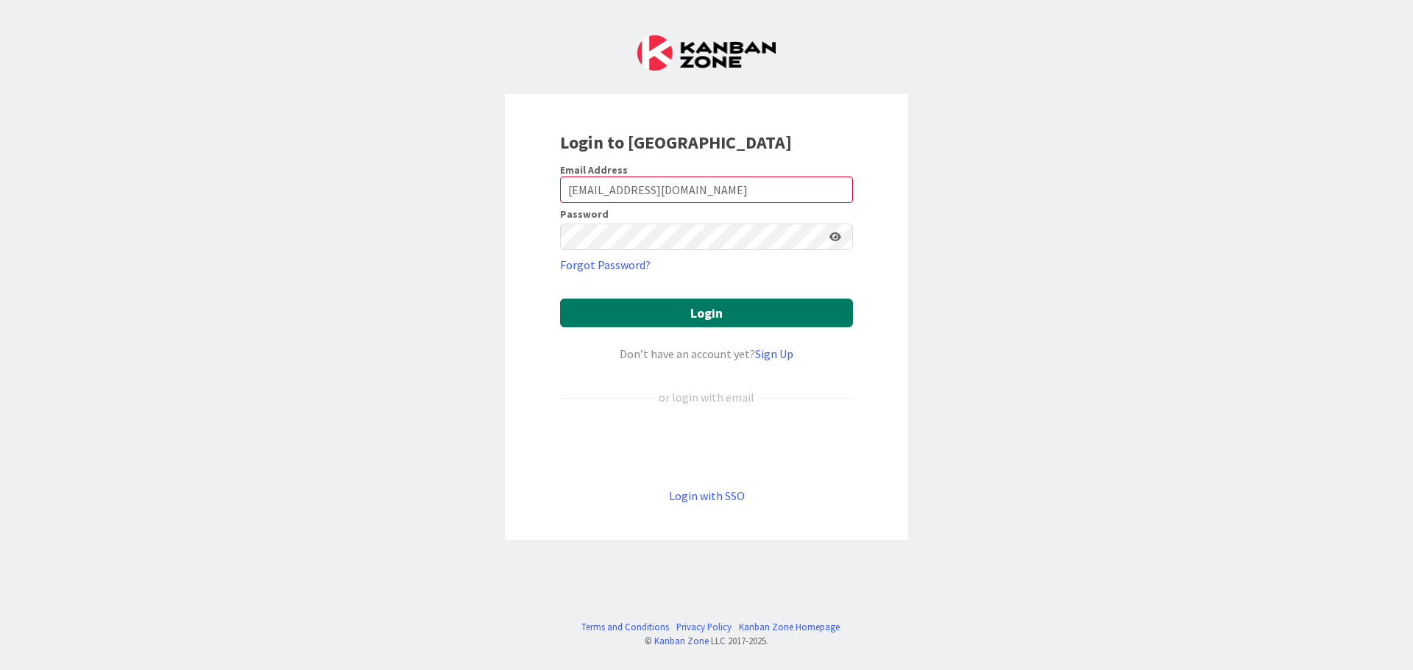
click at [736, 305] on button "Login" at bounding box center [706, 313] width 293 height 29
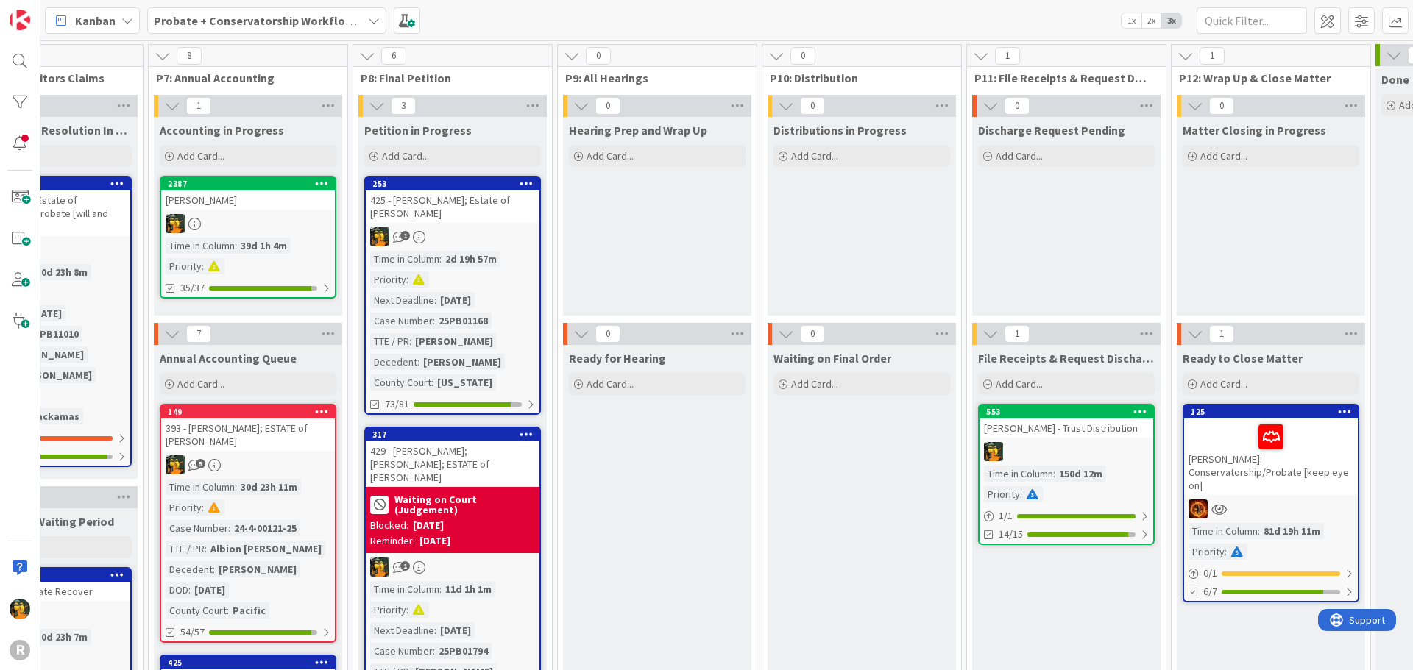
scroll to position [0, 1320]
click at [89, 13] on span "Kanban" at bounding box center [95, 21] width 40 height 18
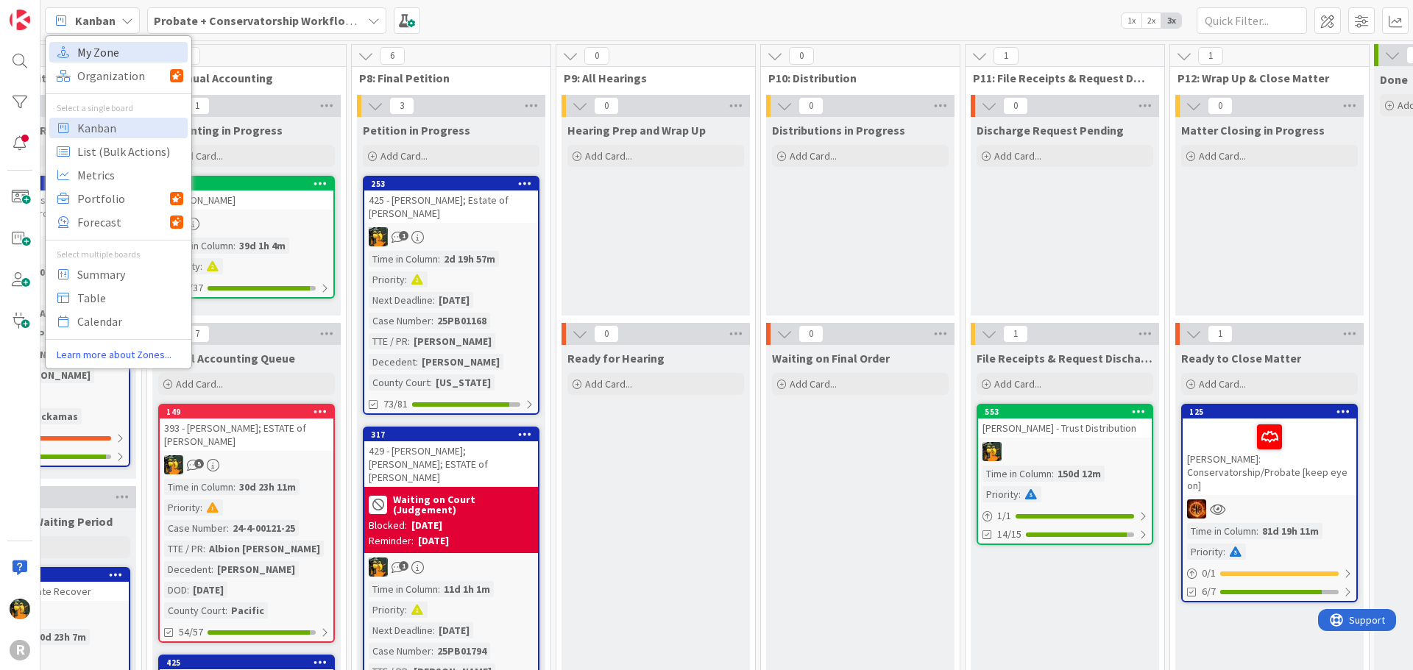
click at [93, 59] on span "My Zone" at bounding box center [130, 52] width 106 height 22
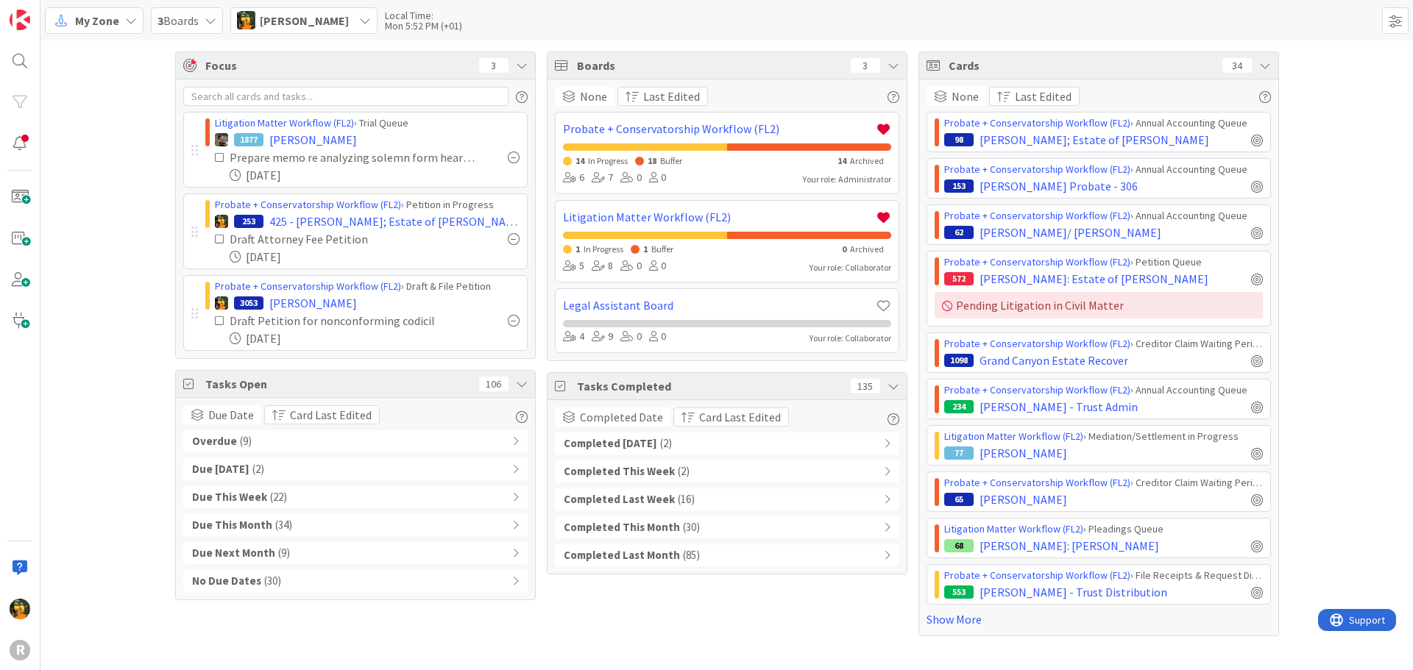
click at [91, 25] on span "My Zone" at bounding box center [97, 21] width 44 height 18
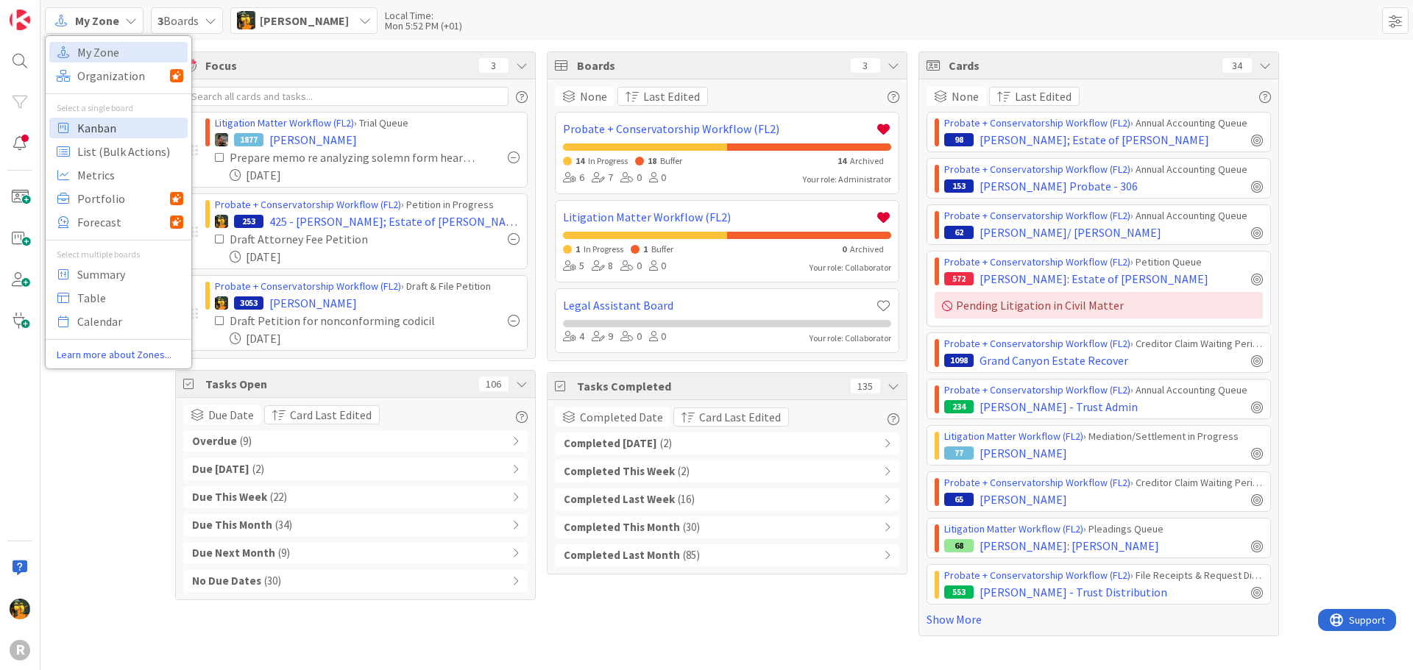
click at [90, 127] on span "Kanban" at bounding box center [130, 128] width 106 height 22
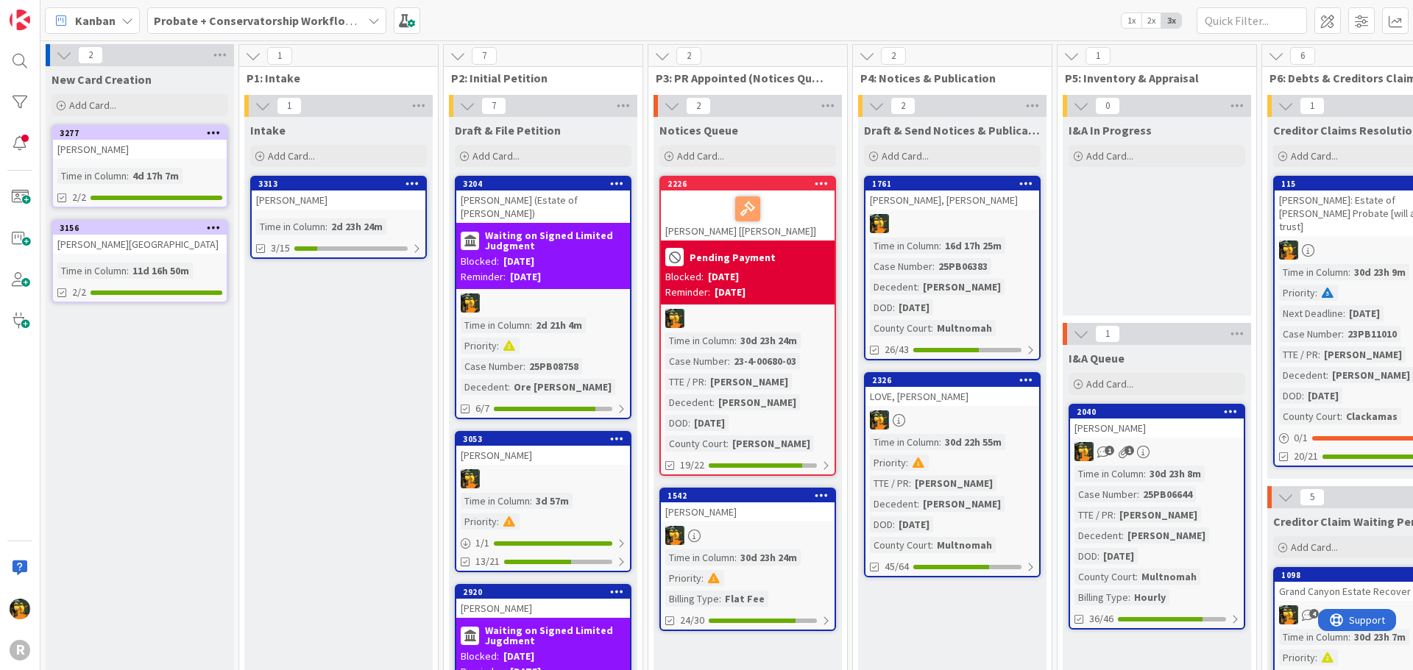
click at [975, 206] on div "OLSEN, Reilly" at bounding box center [952, 200] width 174 height 19
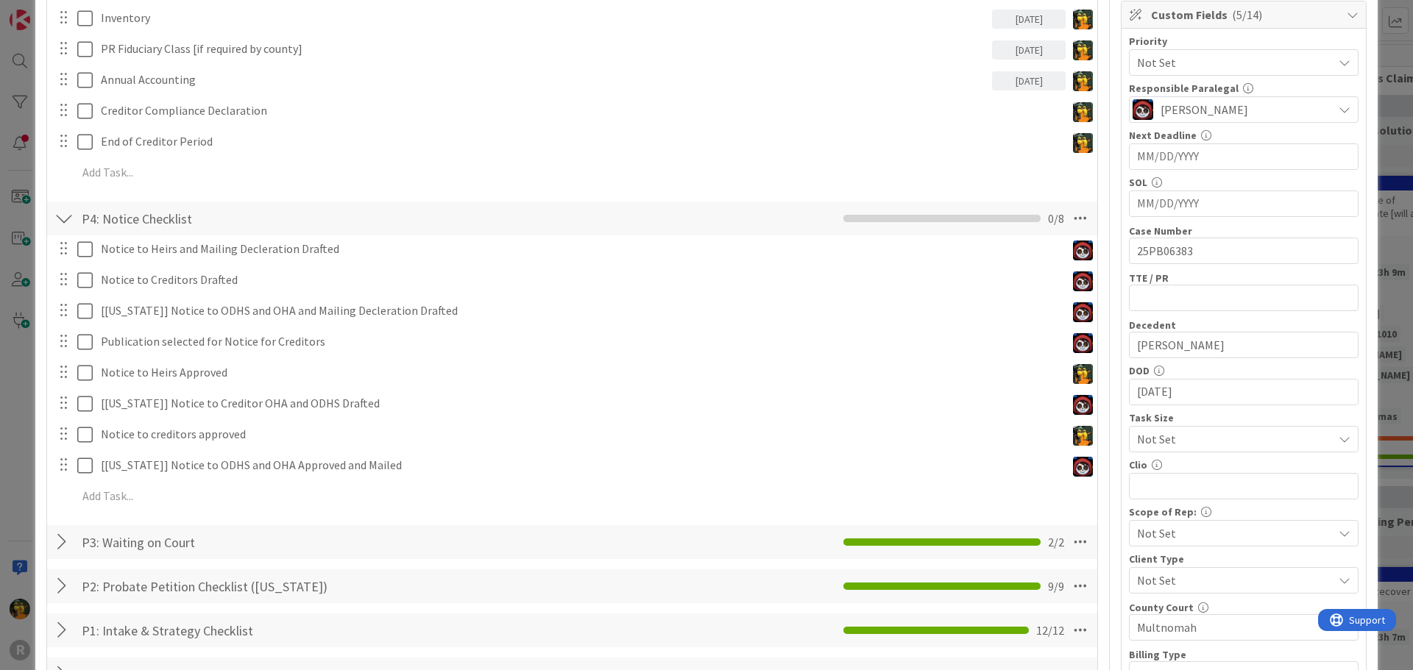
scroll to position [515, 0]
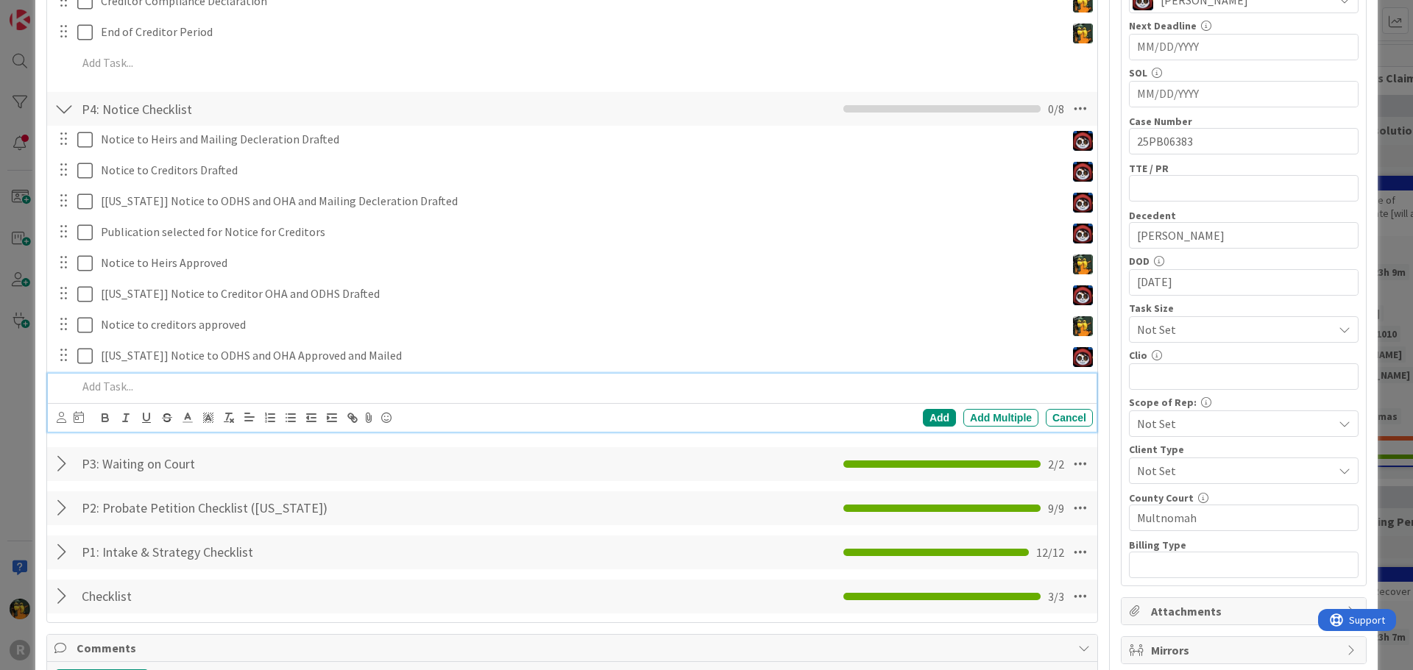
click at [135, 389] on p at bounding box center [582, 386] width 1010 height 17
click at [59, 417] on icon at bounding box center [62, 417] width 10 height 11
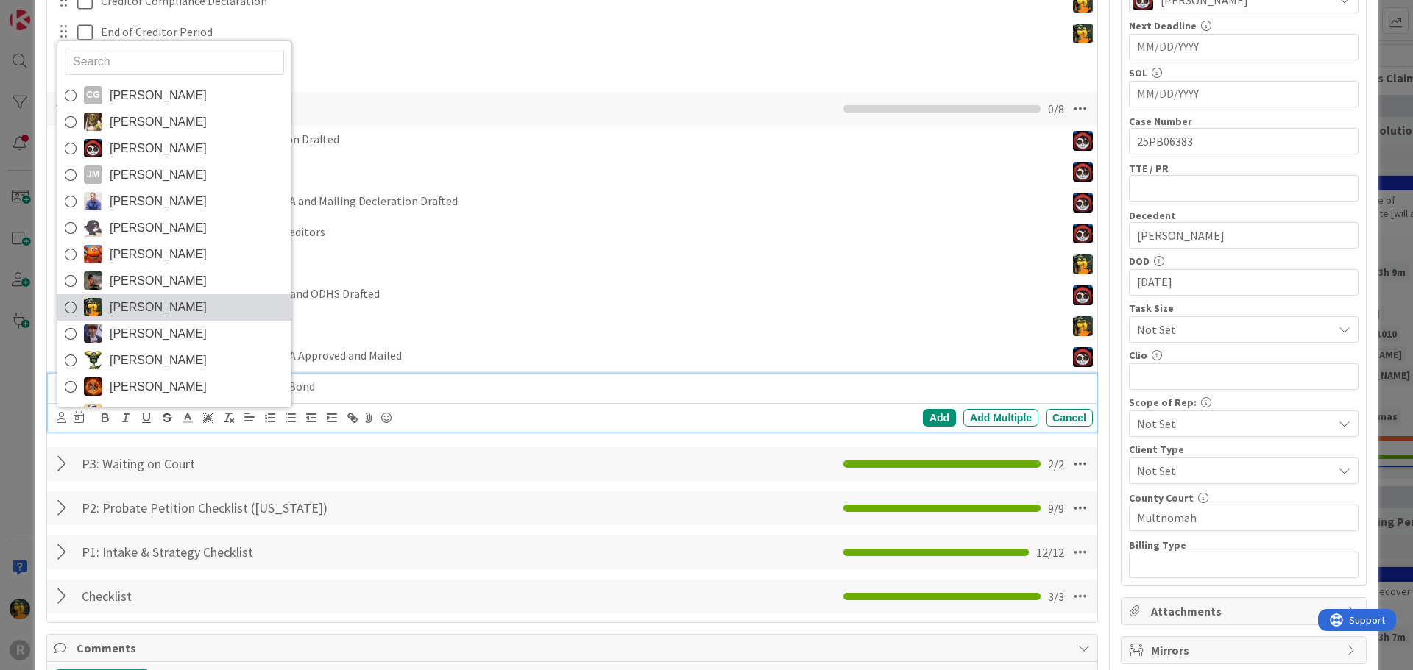
click at [157, 298] on span "Michael Robb" at bounding box center [158, 308] width 97 height 22
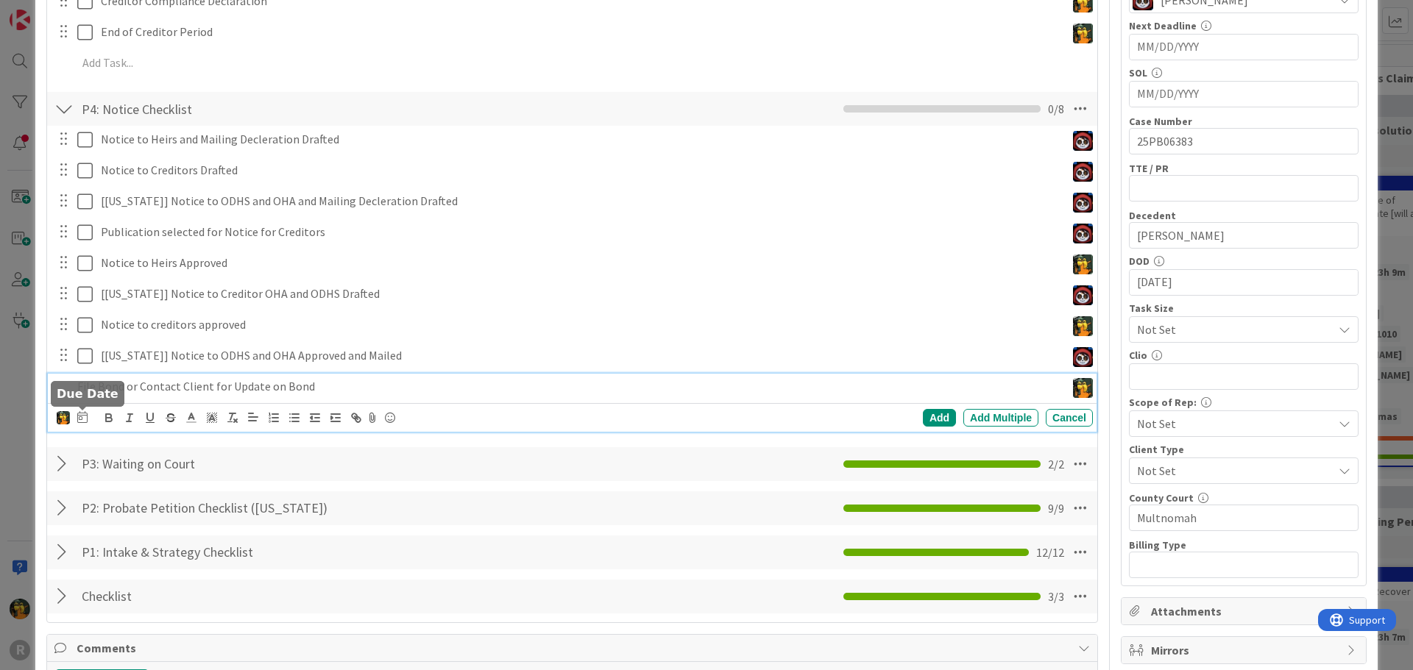
click at [82, 420] on icon at bounding box center [82, 417] width 10 height 12
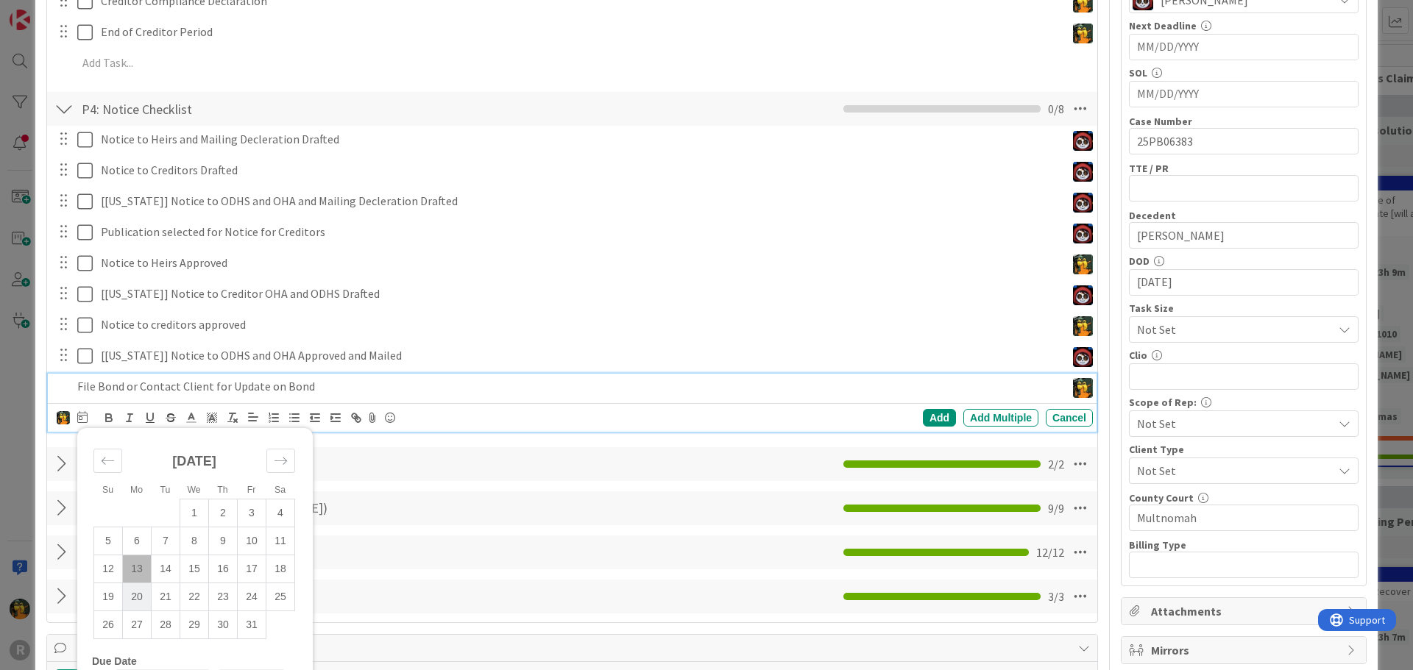
click at [134, 602] on td "20" at bounding box center [137, 597] width 29 height 28
type input "10/20/2025"
click at [929, 409] on div "Add" at bounding box center [939, 418] width 33 height 18
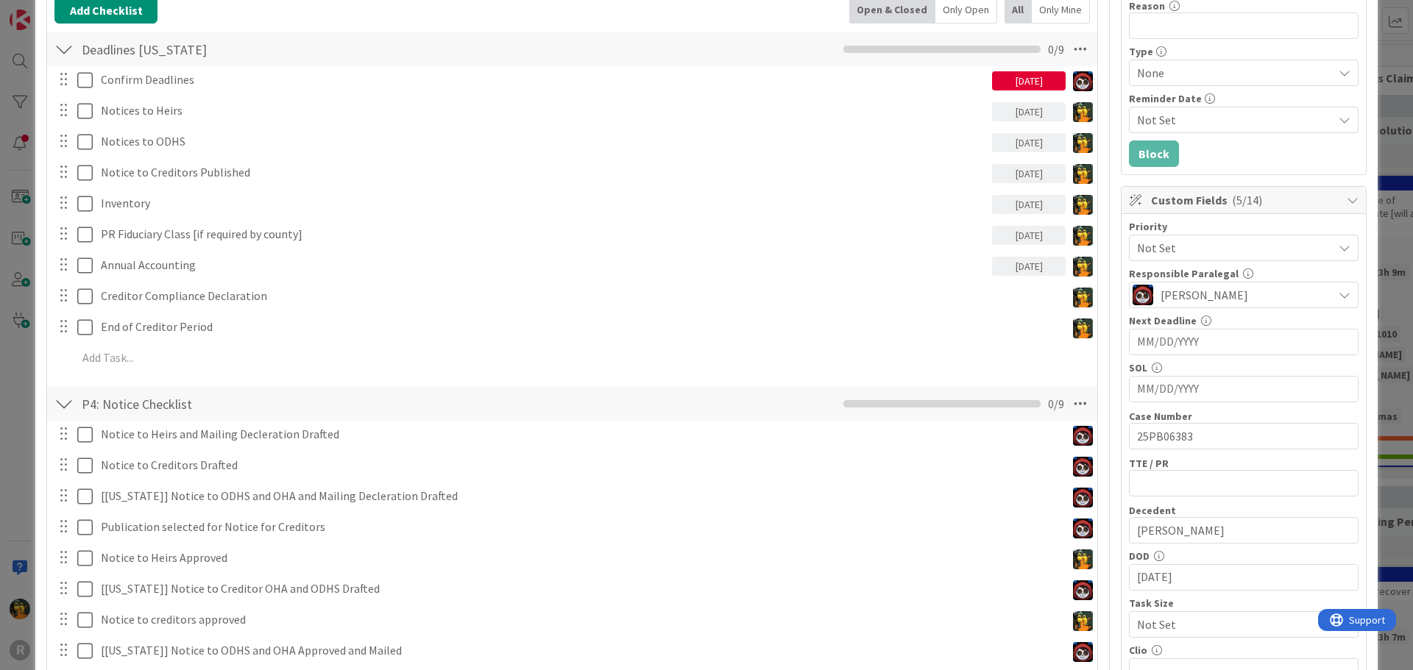
scroll to position [0, 0]
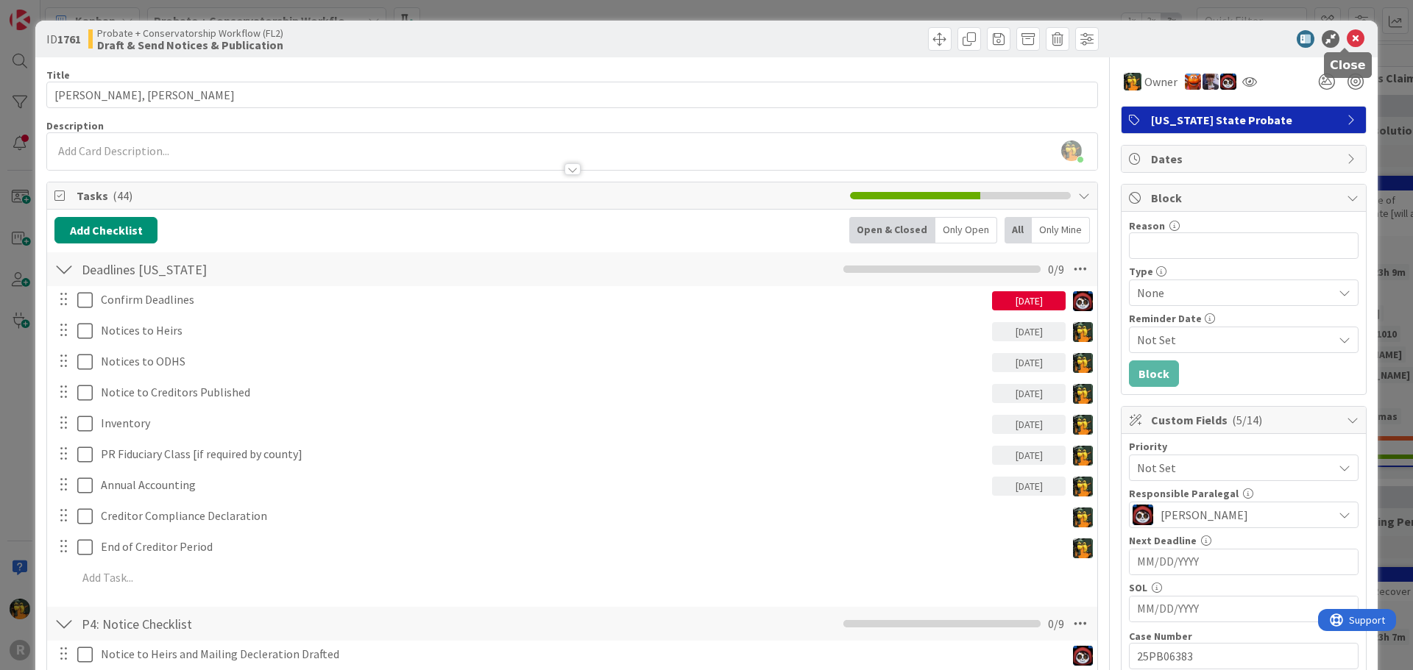
click at [1347, 45] on icon at bounding box center [1356, 39] width 18 height 18
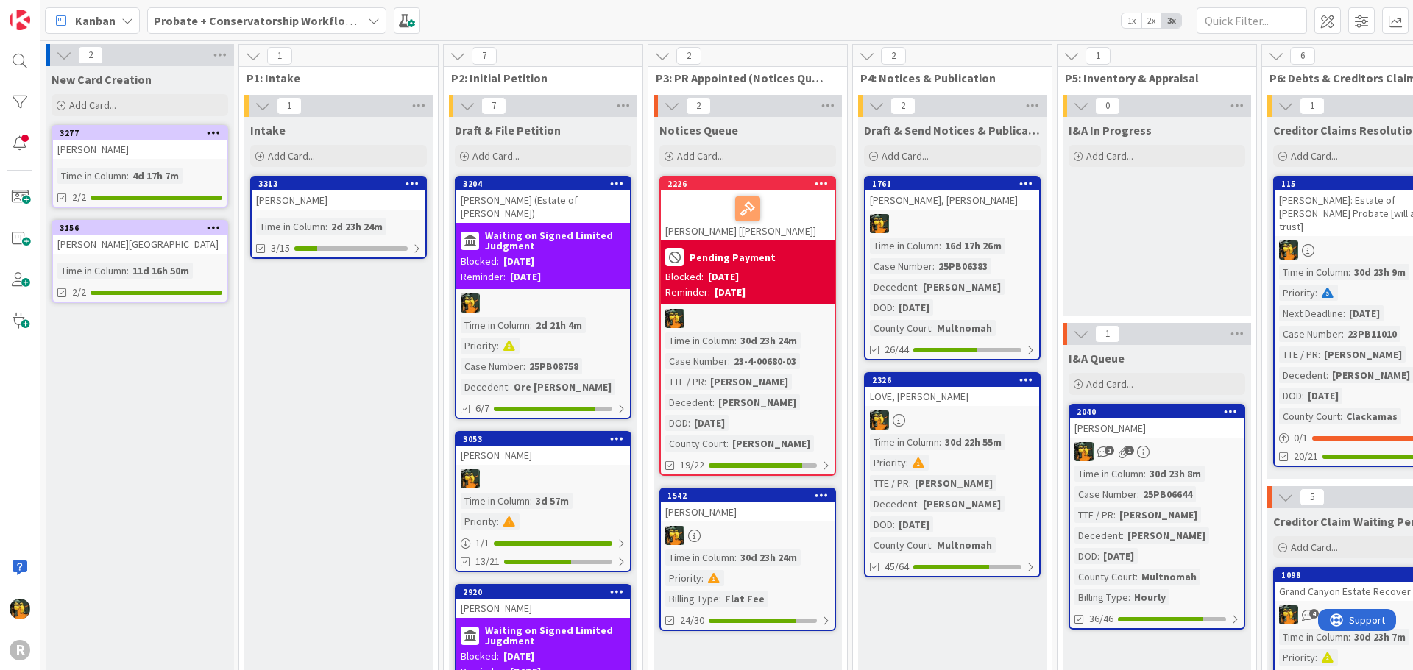
click at [1002, 211] on div "1761 OLSEN, Reilly Time in Column : 16d 17h 26m Case Number : 25PB06383 Deceden…" at bounding box center [952, 268] width 177 height 185
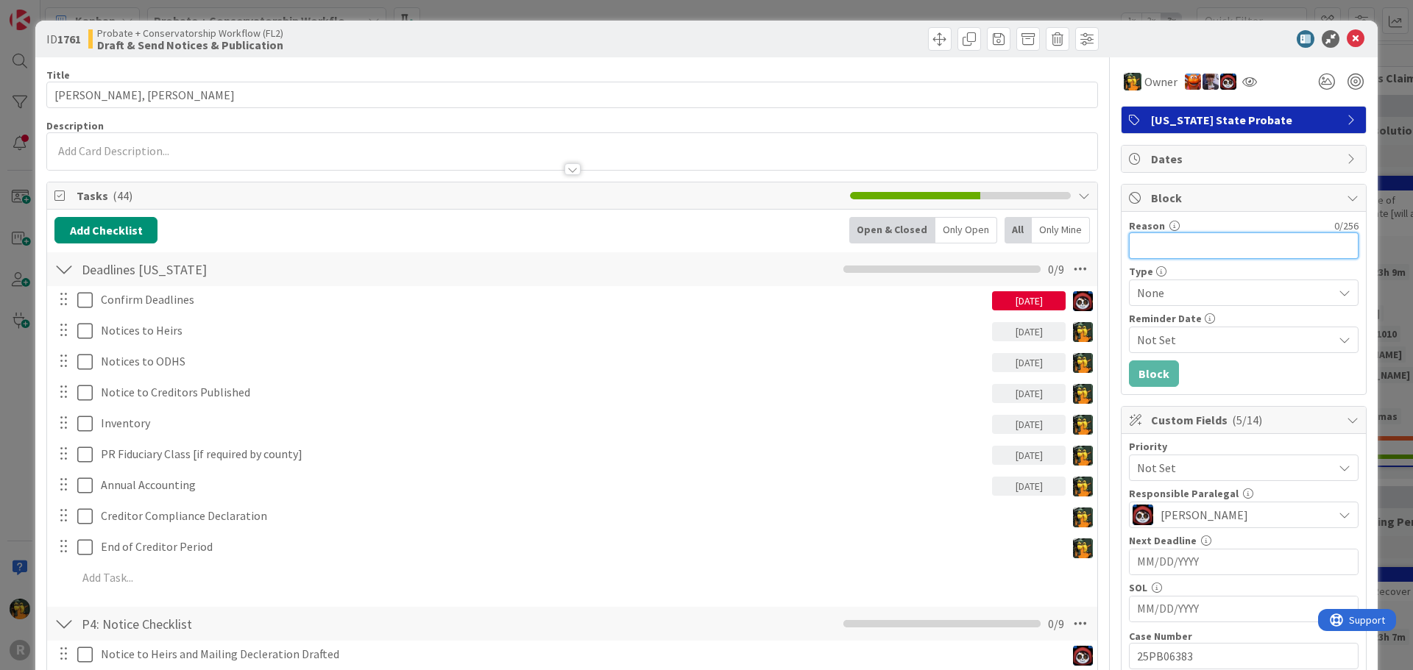
click at [1169, 237] on input "Reason" at bounding box center [1244, 246] width 230 height 26
type input "Need Bond"
click at [1160, 293] on span "None" at bounding box center [1231, 293] width 188 height 21
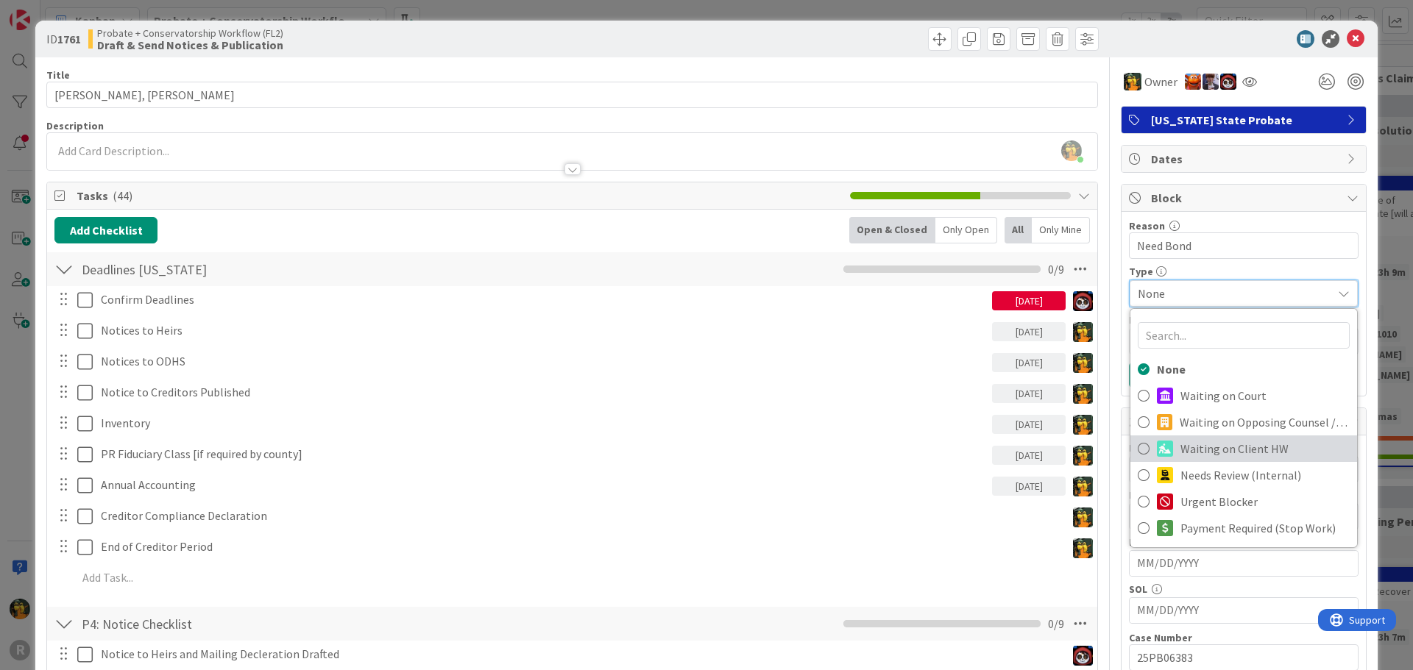
click at [1255, 450] on span "Waiting on Client HW" at bounding box center [1264, 449] width 169 height 22
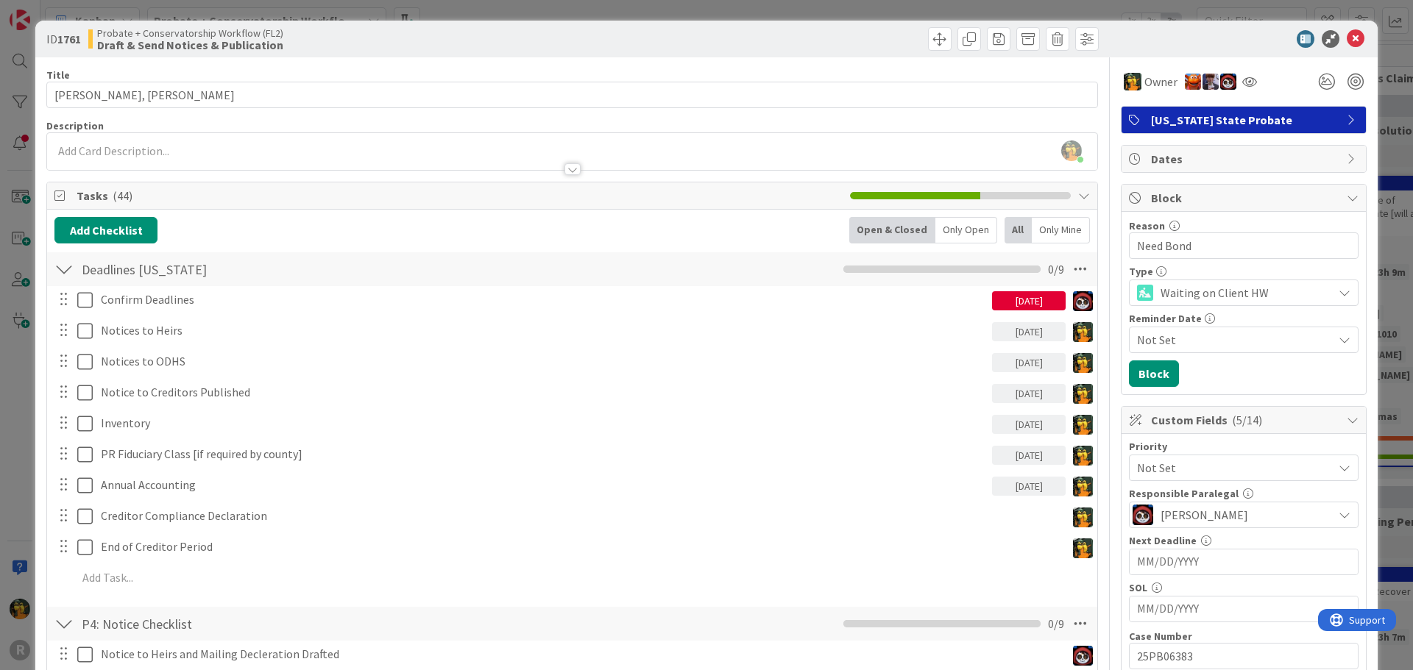
click at [1166, 336] on span "Not Set" at bounding box center [1235, 340] width 196 height 18
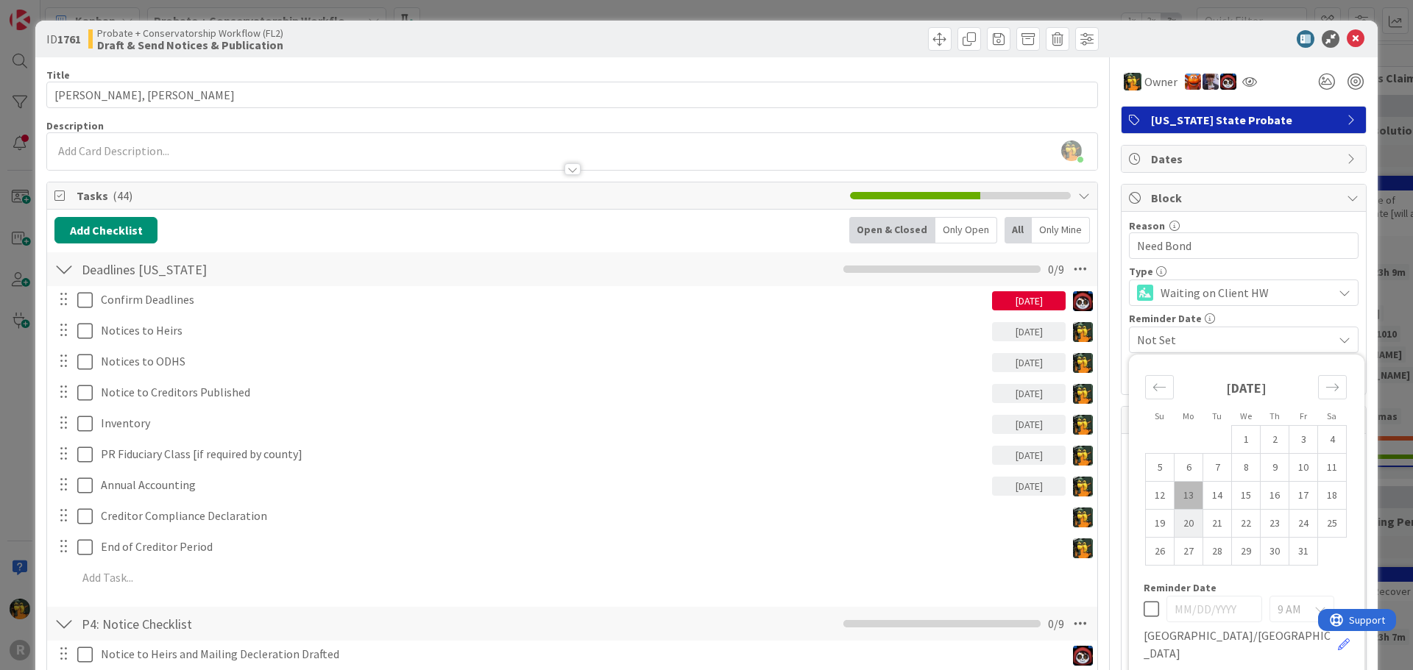
click at [1175, 521] on td "20" at bounding box center [1189, 524] width 29 height 28
type input "10/20/2025"
click at [1236, 199] on span "Block" at bounding box center [1245, 198] width 188 height 18
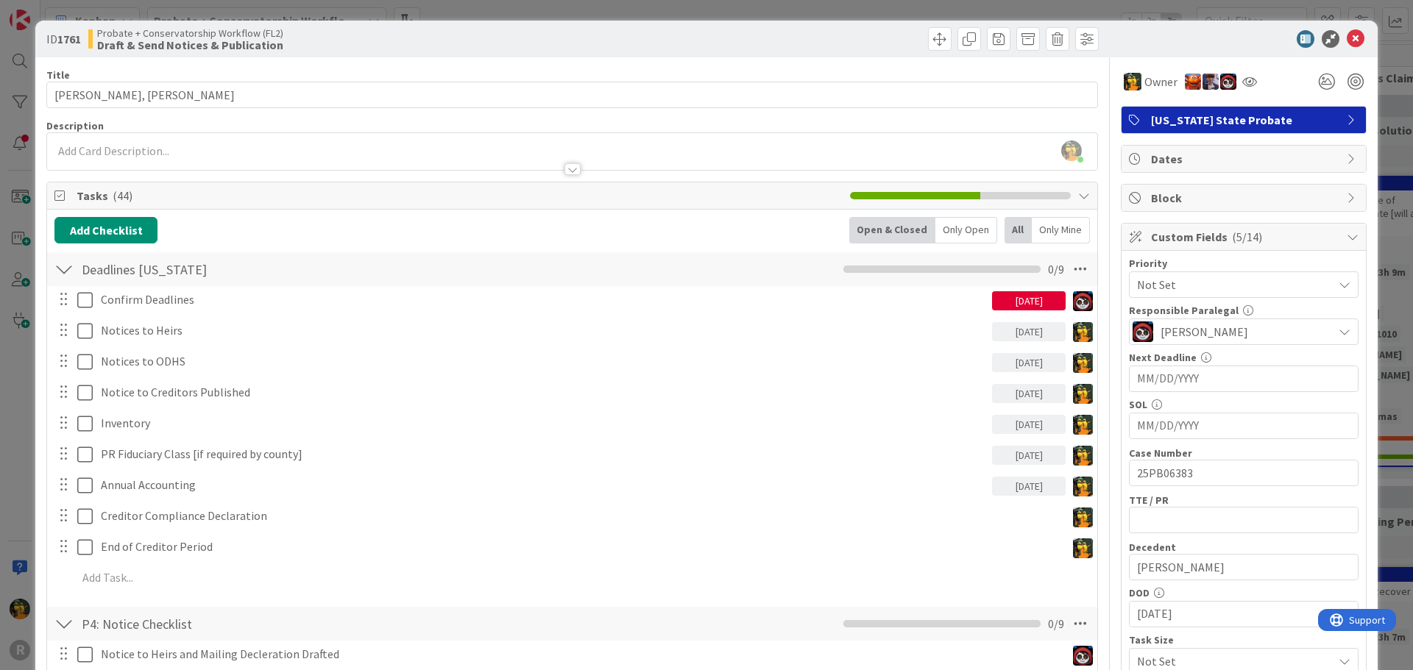
click at [1237, 198] on span "Block" at bounding box center [1245, 198] width 188 height 18
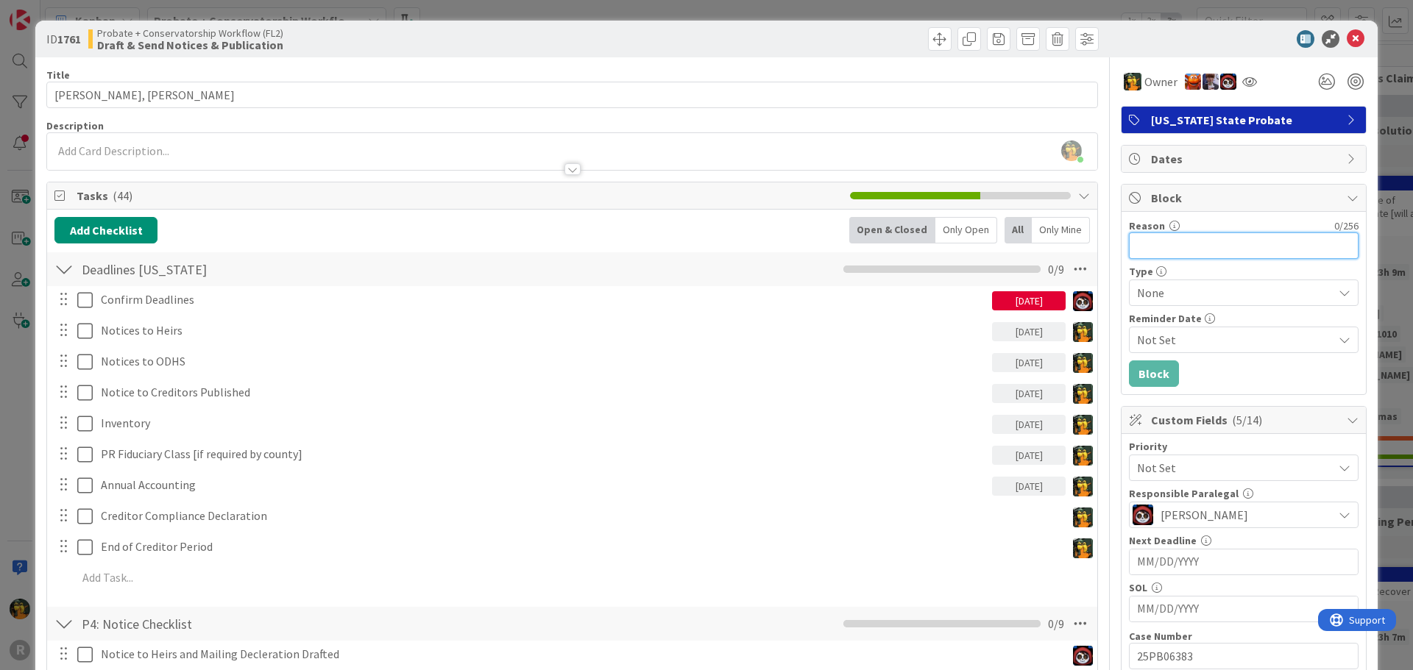
click at [1172, 239] on input "Reason" at bounding box center [1244, 246] width 230 height 26
type input "Need probate bond"
click at [1145, 301] on span "None" at bounding box center [1231, 293] width 188 height 21
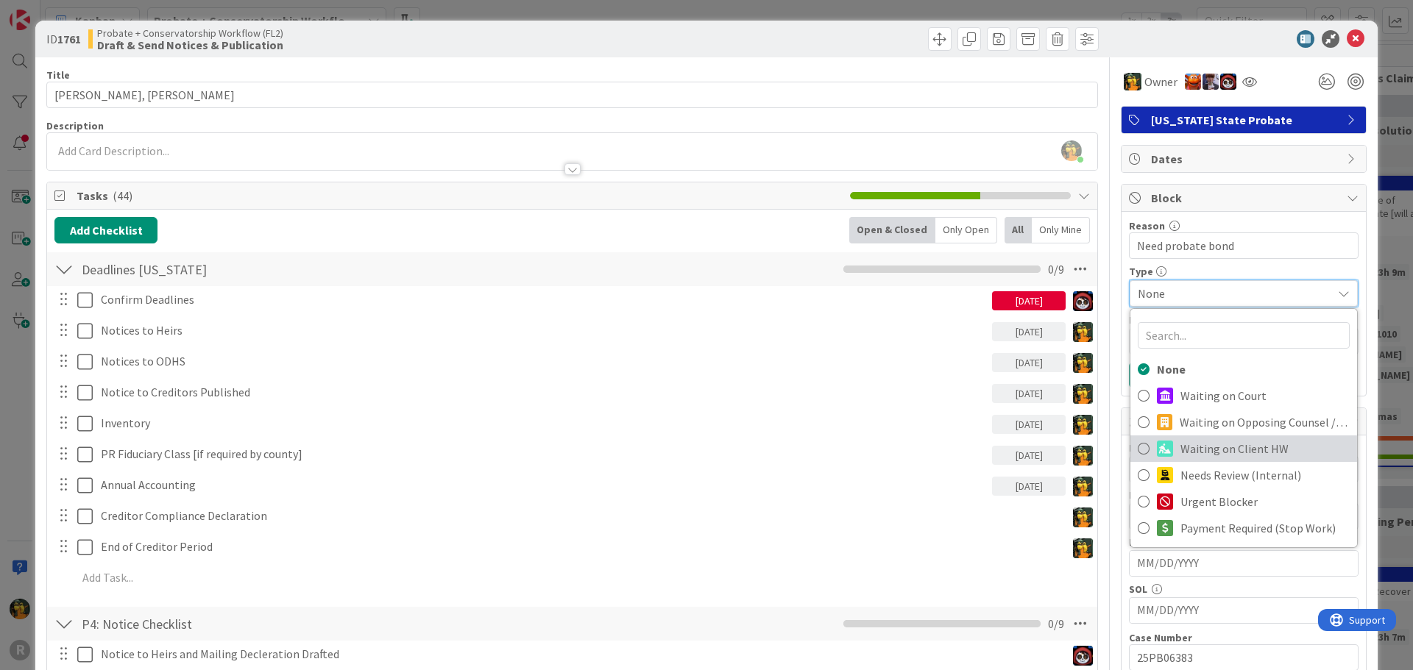
click at [1168, 440] on link "Waiting on Client HW" at bounding box center [1243, 449] width 227 height 26
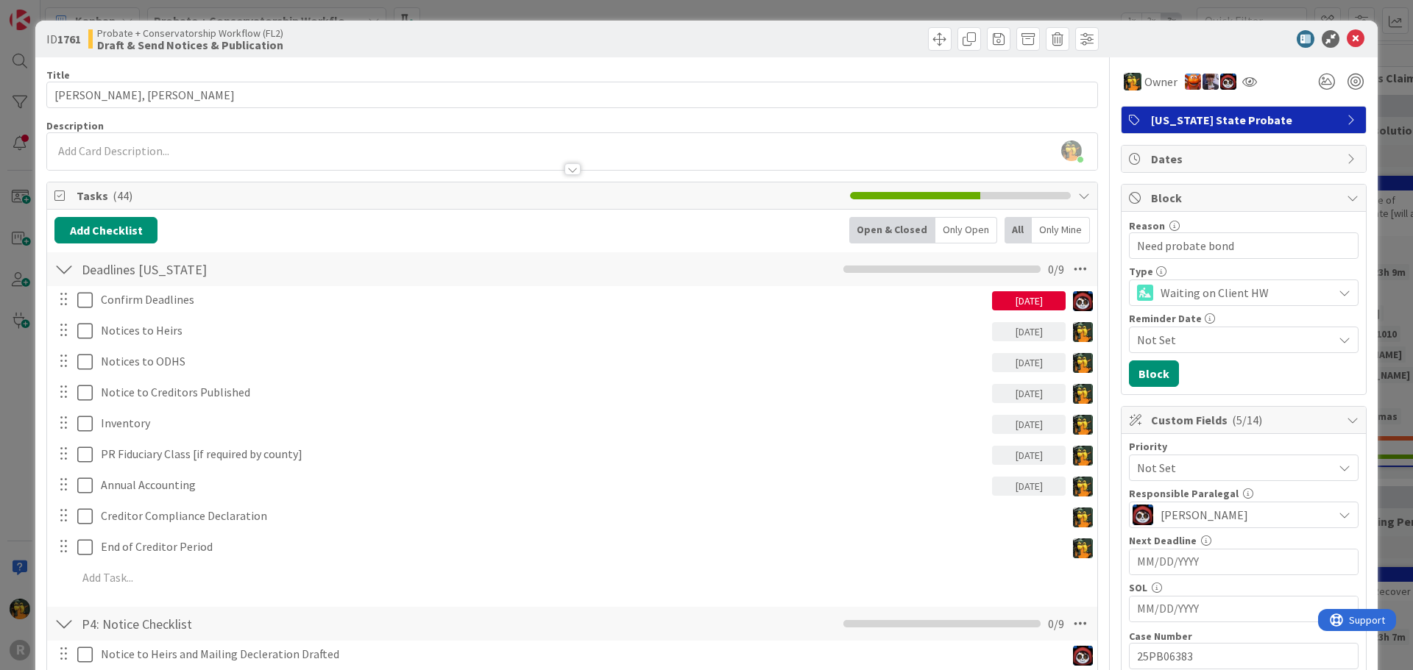
click at [1157, 341] on span "Not Set" at bounding box center [1235, 340] width 196 height 18
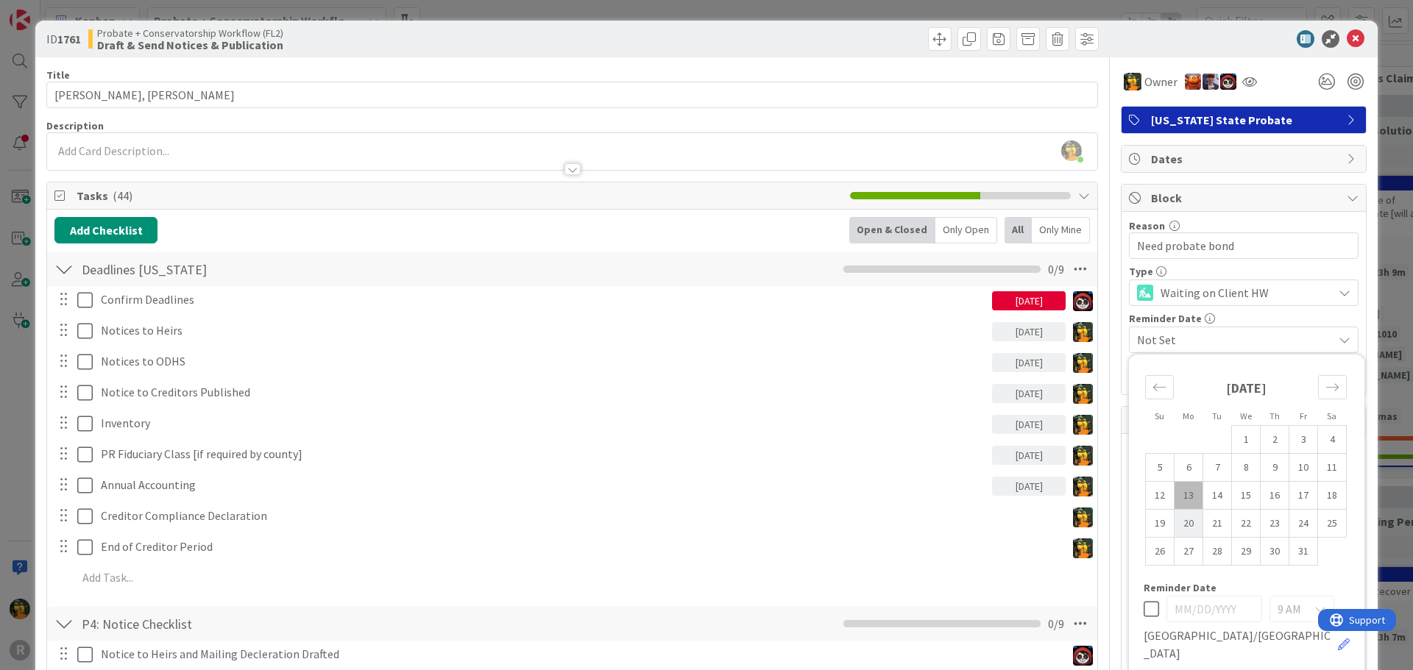
click at [1177, 520] on td "20" at bounding box center [1189, 524] width 29 height 28
type input "10/20/2025"
click at [1216, 316] on div "Reminder Date" at bounding box center [1244, 319] width 230 height 10
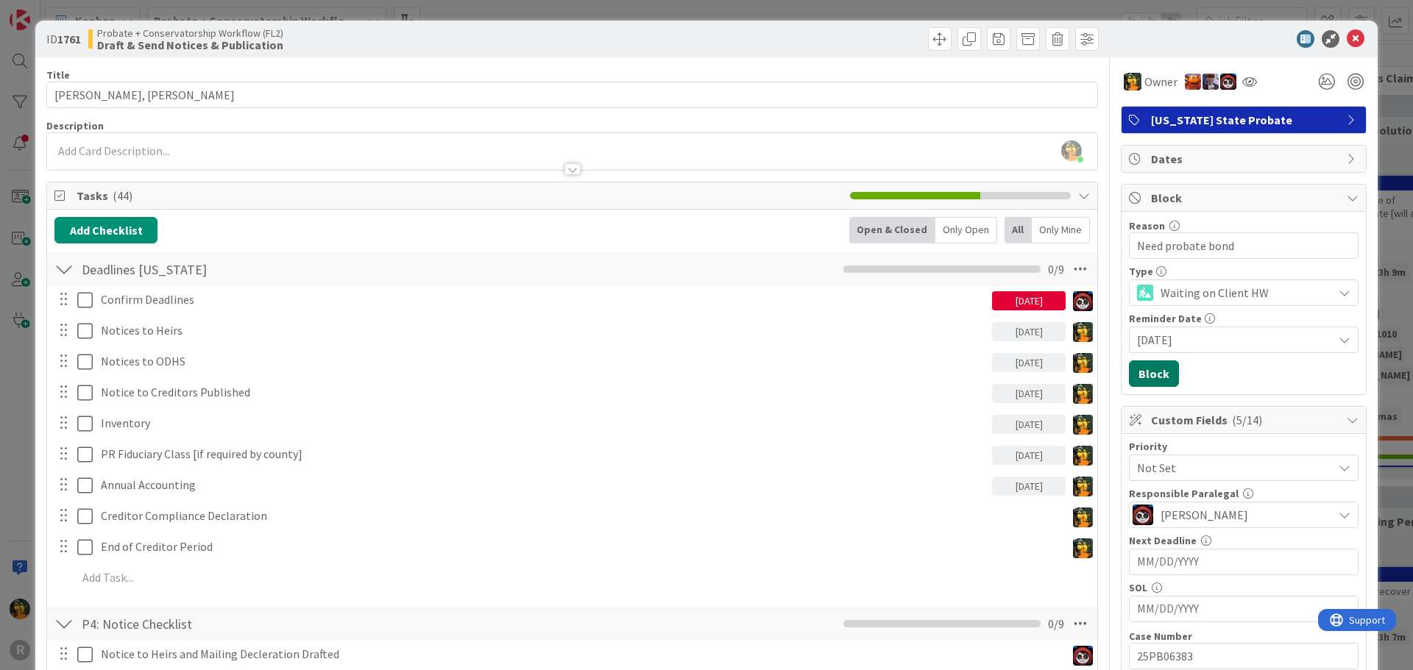
click at [1149, 371] on button "Block" at bounding box center [1154, 374] width 50 height 26
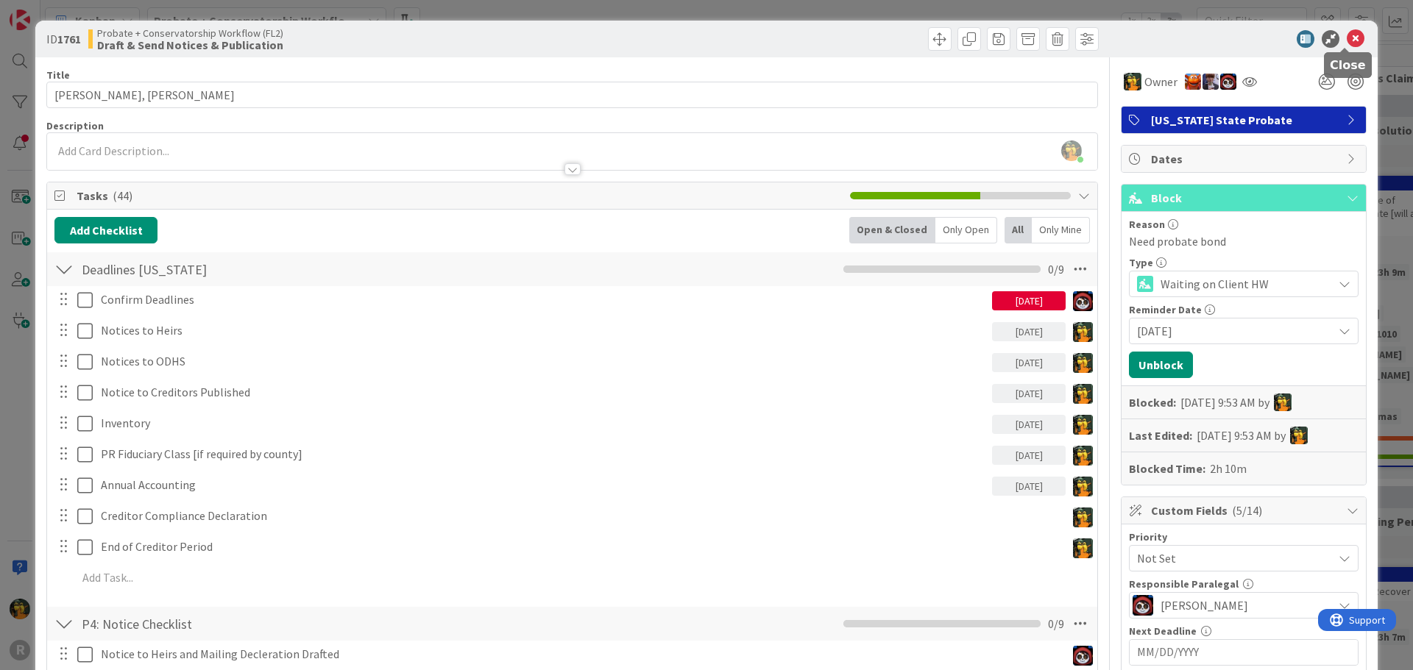
click at [1347, 39] on icon at bounding box center [1356, 39] width 18 height 18
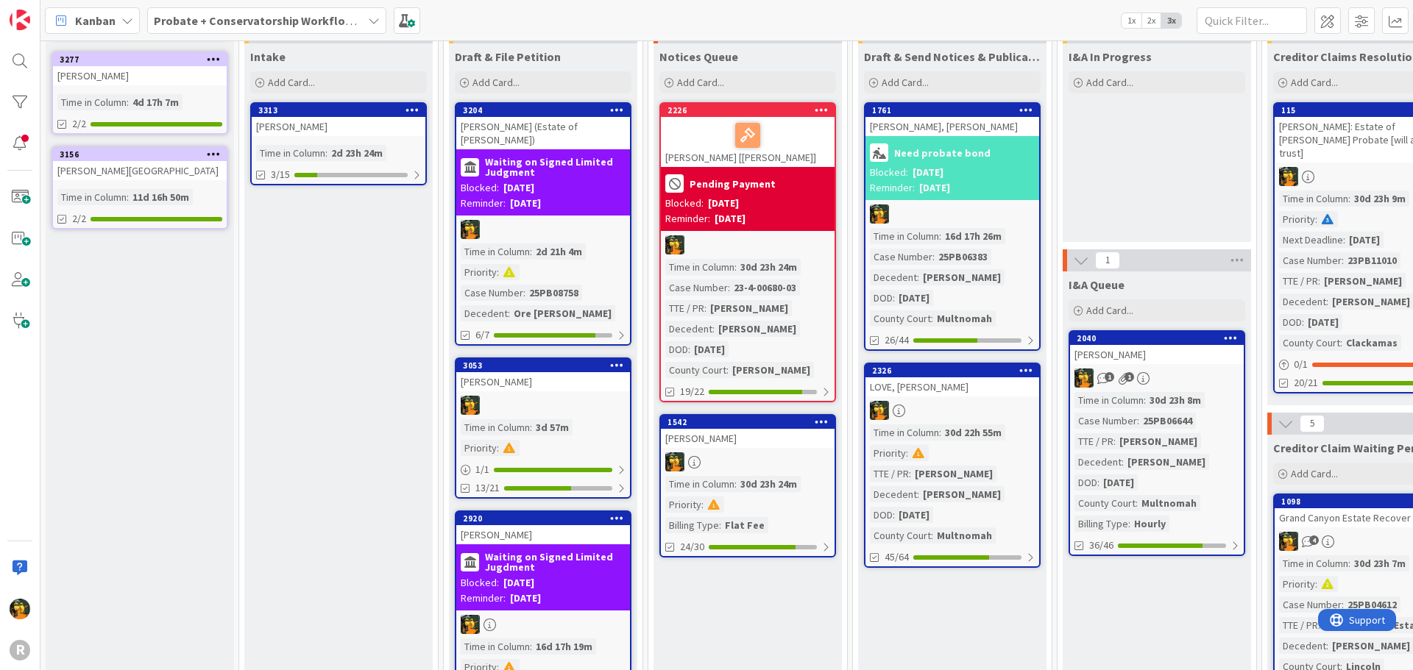
scroll to position [221, 0]
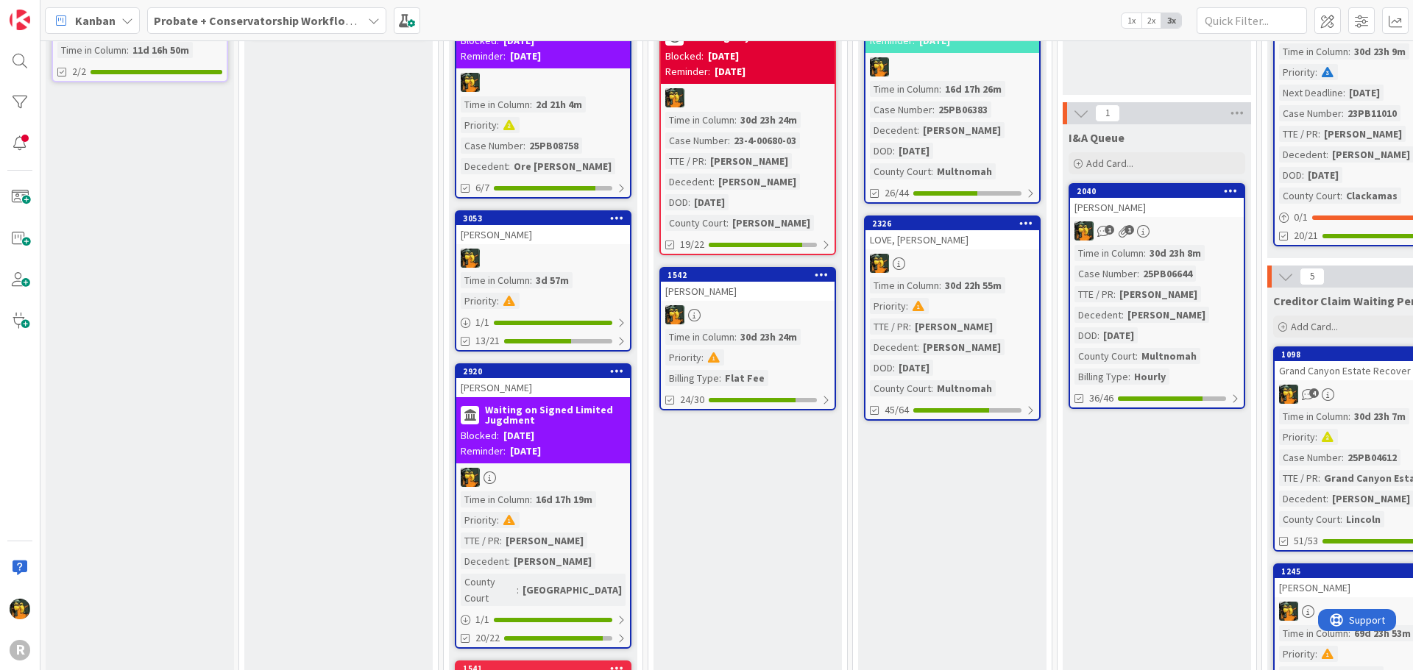
click at [762, 292] on div "BREWER, David" at bounding box center [748, 291] width 174 height 19
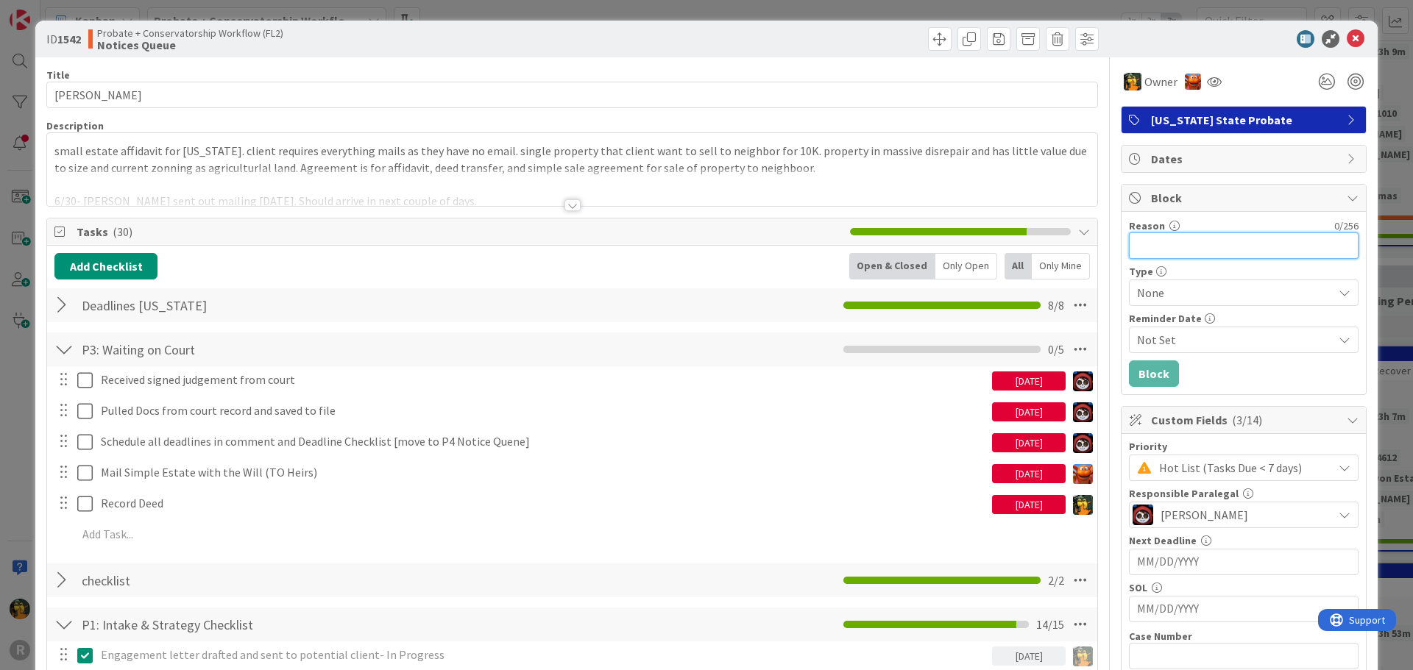
click at [1192, 248] on input "Reason" at bounding box center [1244, 246] width 230 height 26
type input "Waiting on Executed Deed"
click at [1163, 300] on span "None" at bounding box center [1231, 293] width 188 height 21
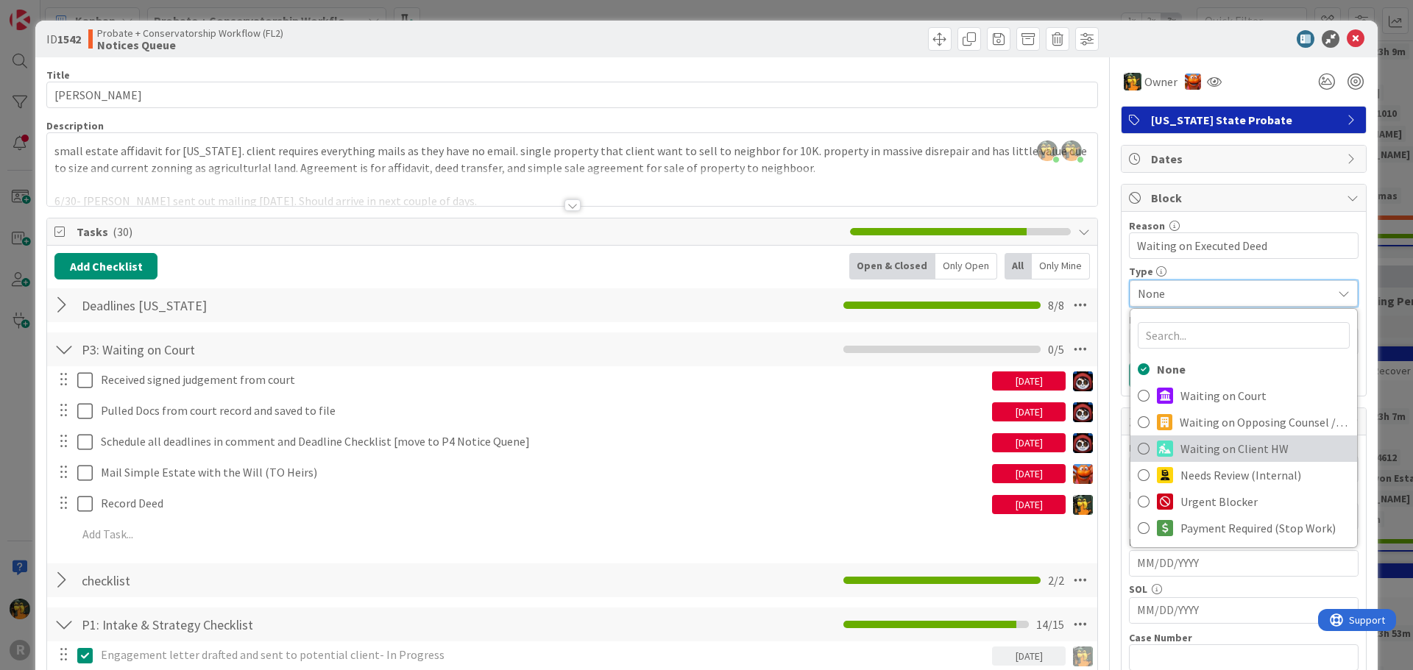
click at [1180, 442] on span "Waiting on Client HW" at bounding box center [1264, 449] width 169 height 22
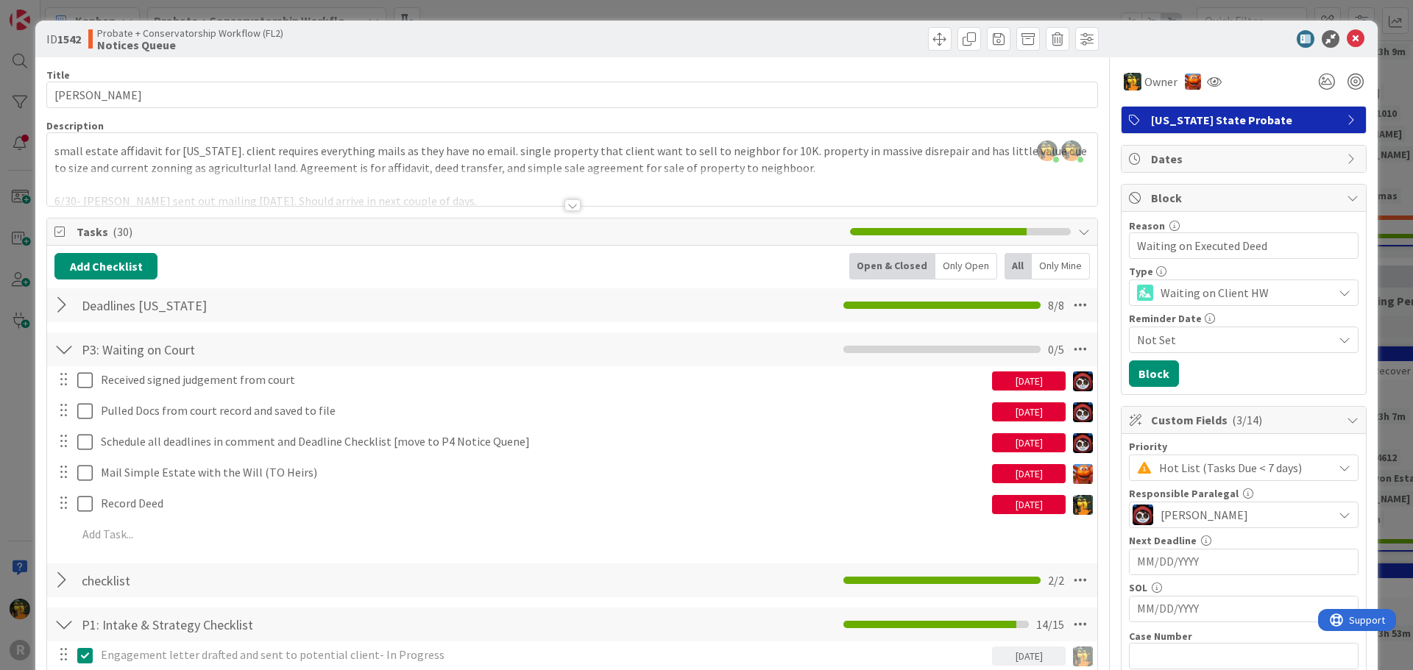
click at [1177, 335] on span "Not Set" at bounding box center [1235, 340] width 196 height 18
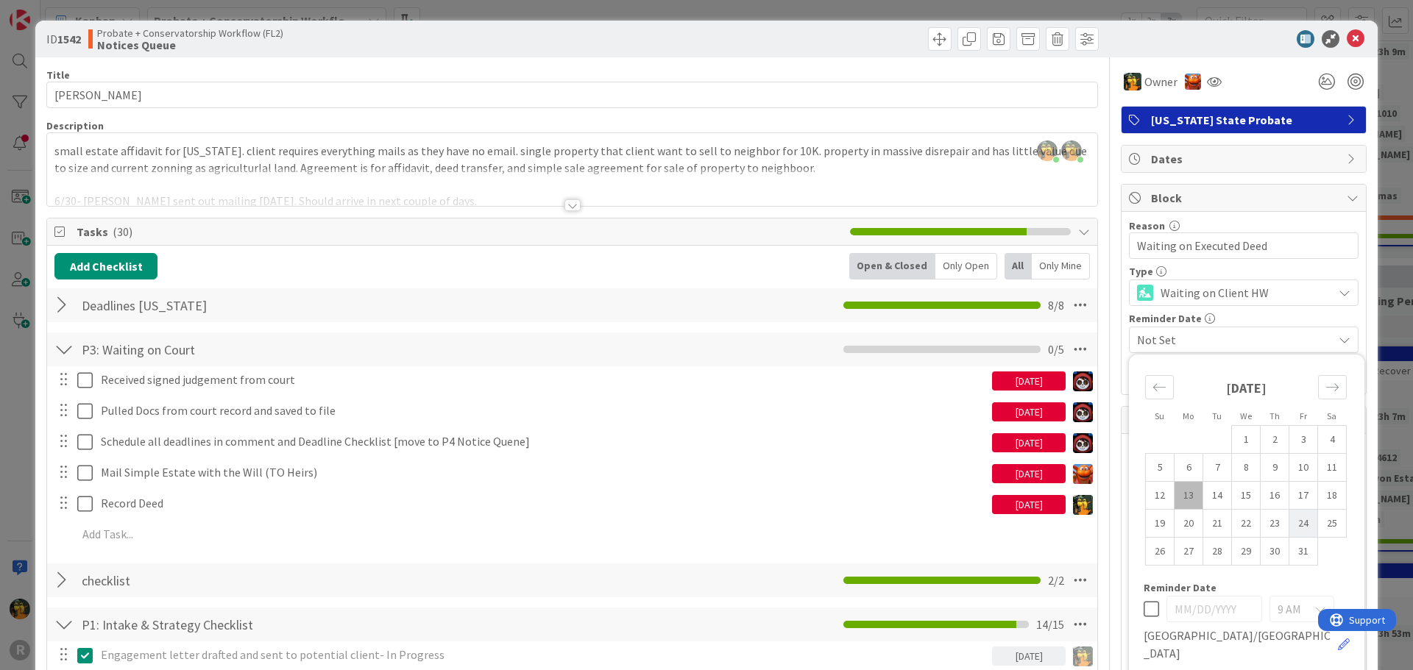
click at [1289, 523] on td "24" at bounding box center [1303, 524] width 29 height 28
type input "10/24/2025"
click at [1219, 316] on div "Reminder Date" at bounding box center [1244, 319] width 230 height 10
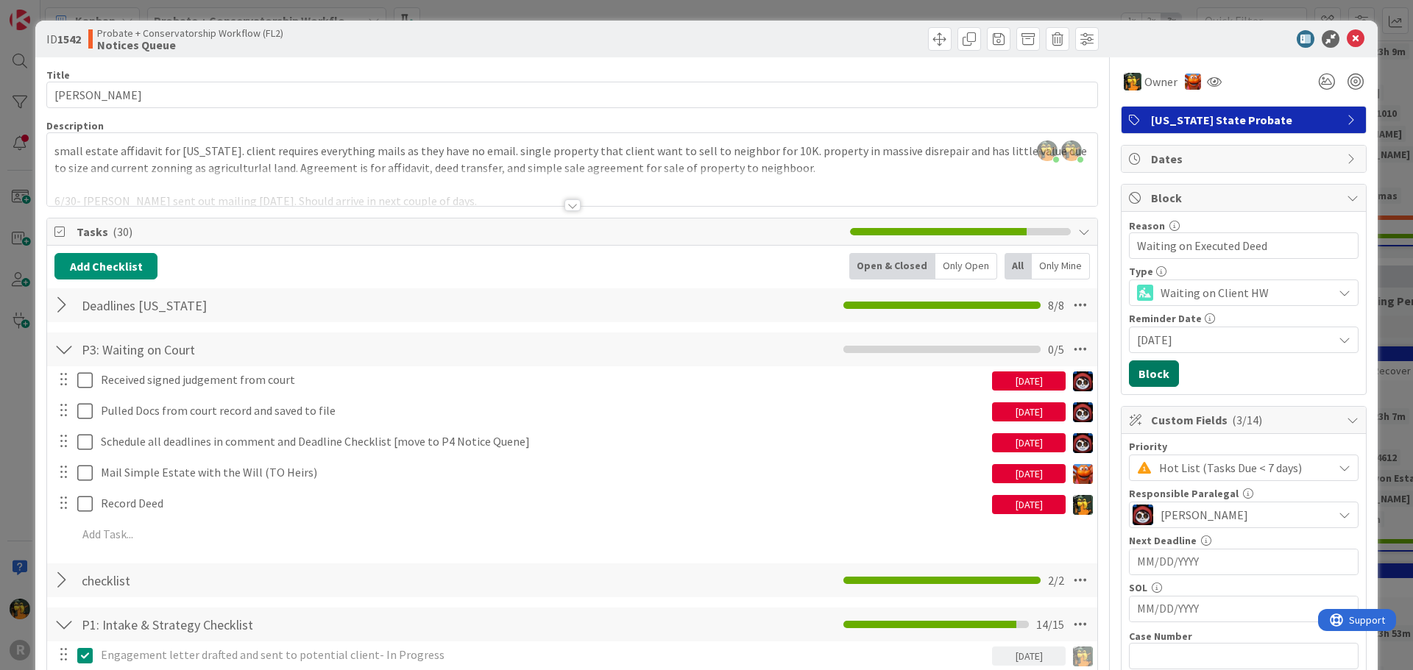
click at [1149, 375] on button "Block" at bounding box center [1154, 374] width 50 height 26
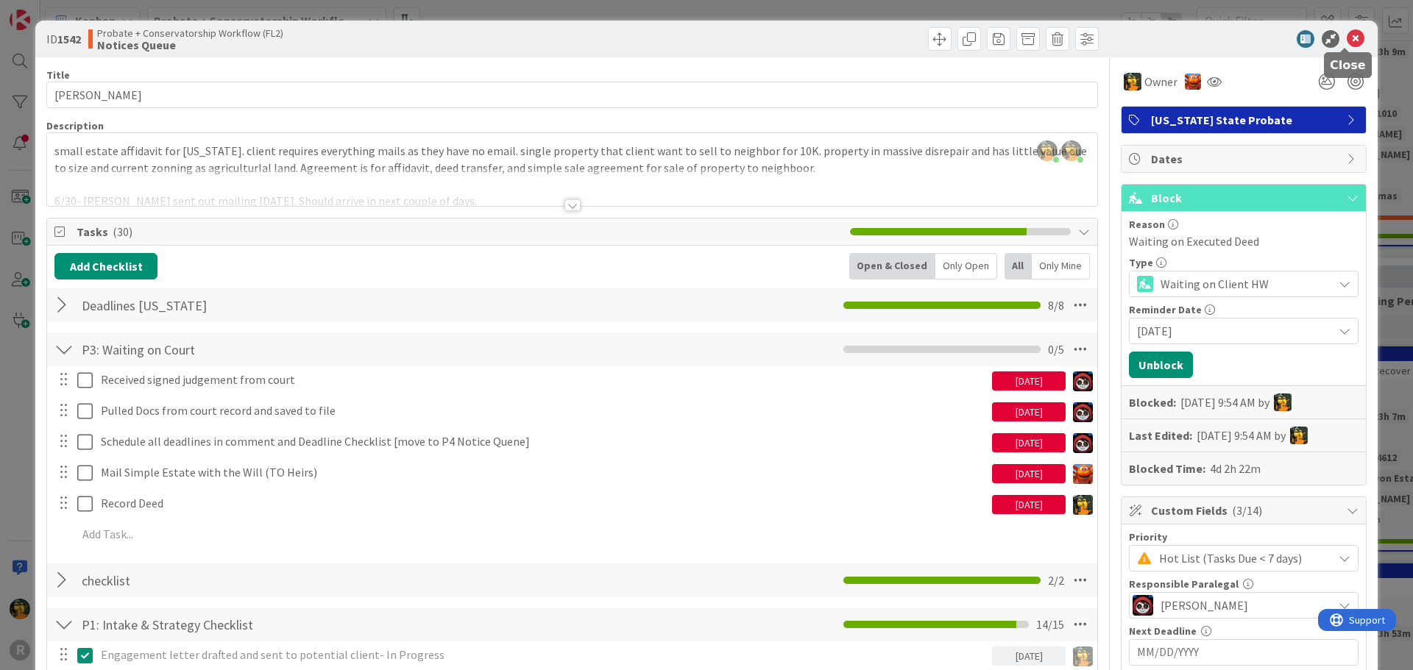
click at [1347, 38] on icon at bounding box center [1356, 39] width 18 height 18
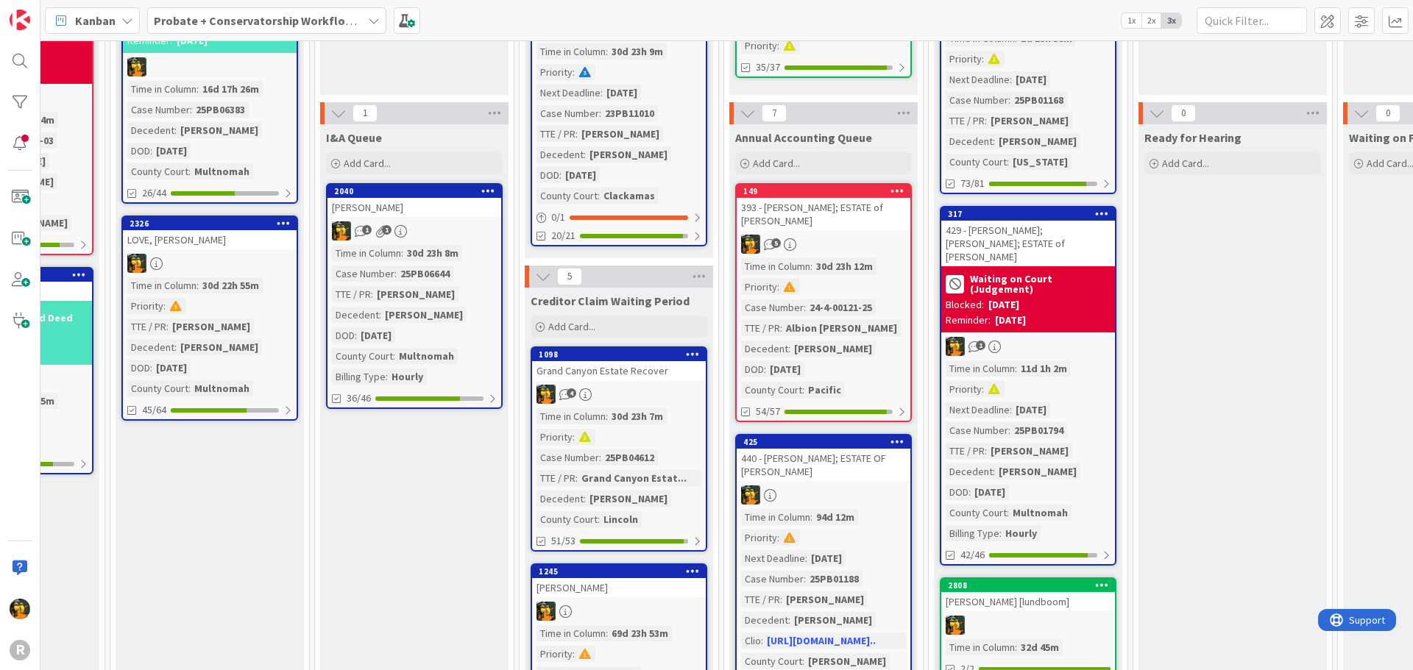
scroll to position [221, 745]
